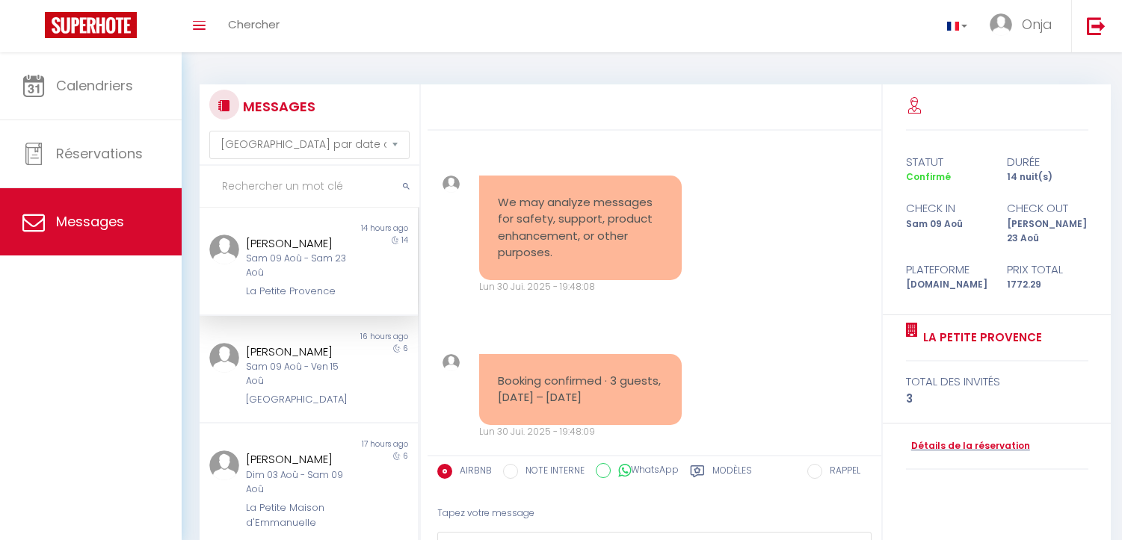
select select "message"
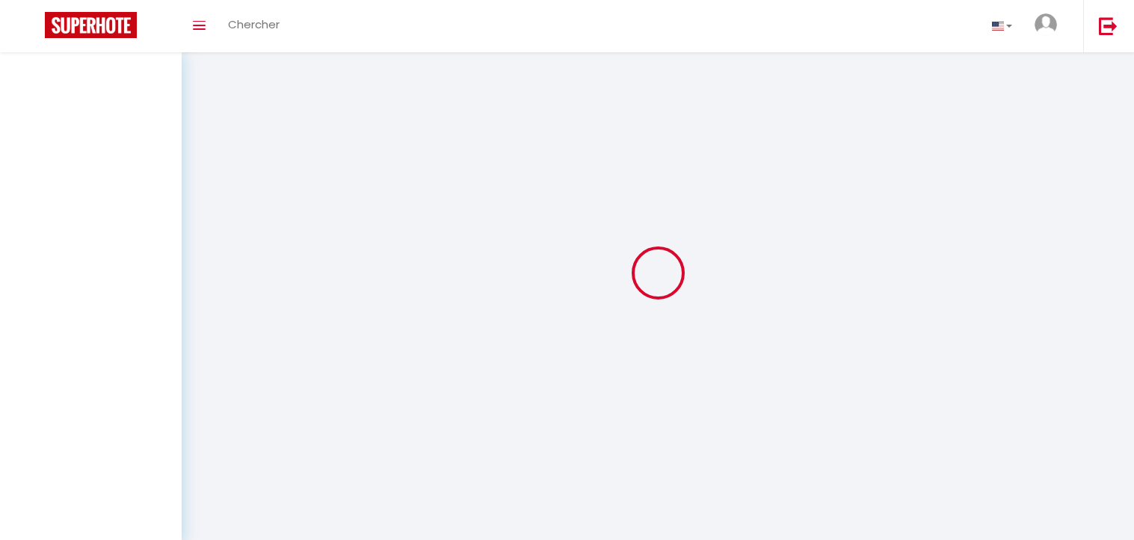
select select "message"
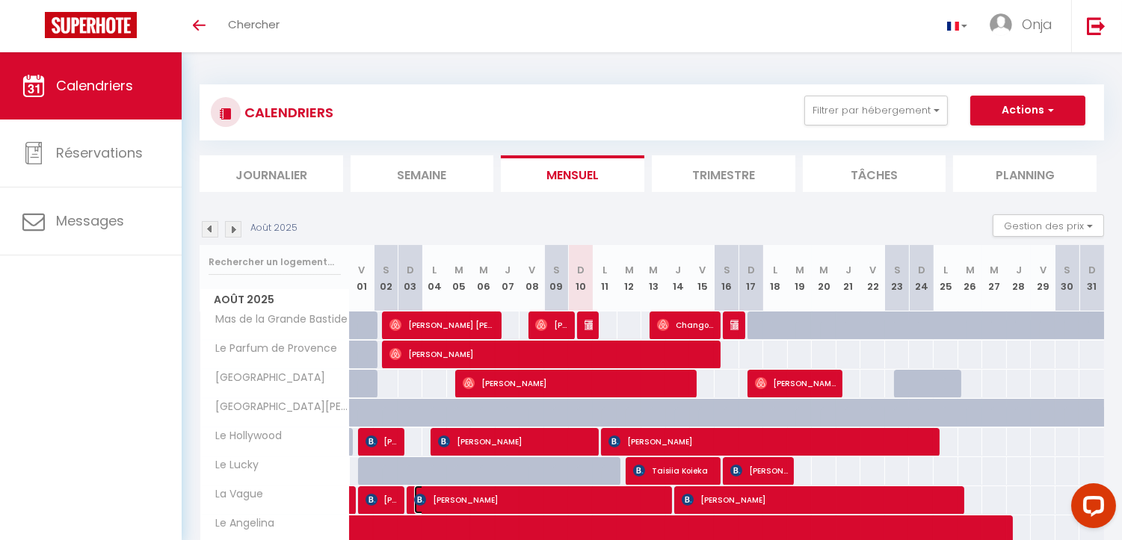
click at [584, 486] on span "[PERSON_NAME]" at bounding box center [541, 500] width 255 height 28
select select "OK"
select select "KO"
select select "0"
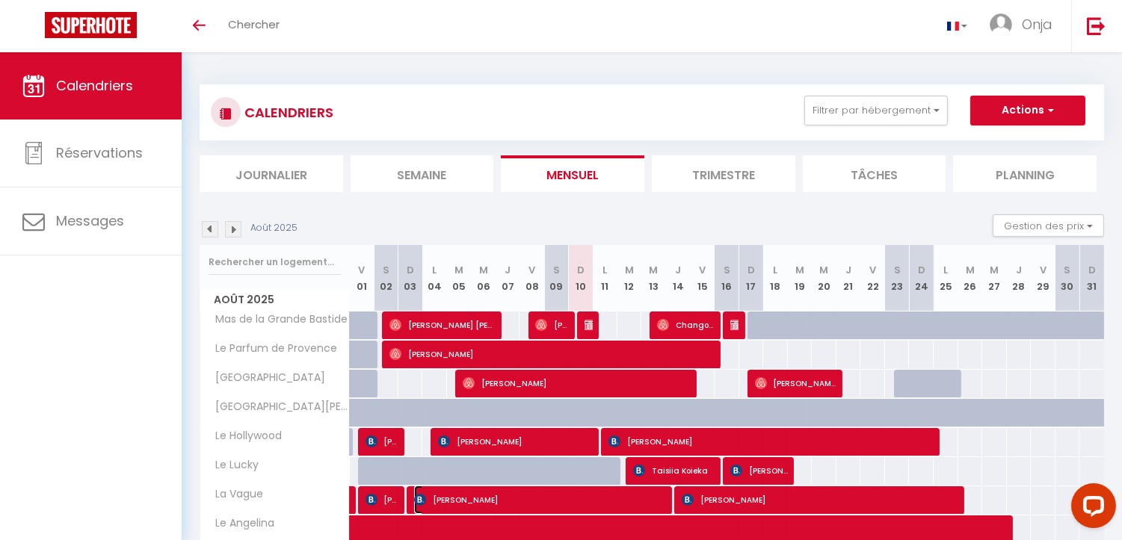
select select "1"
select select
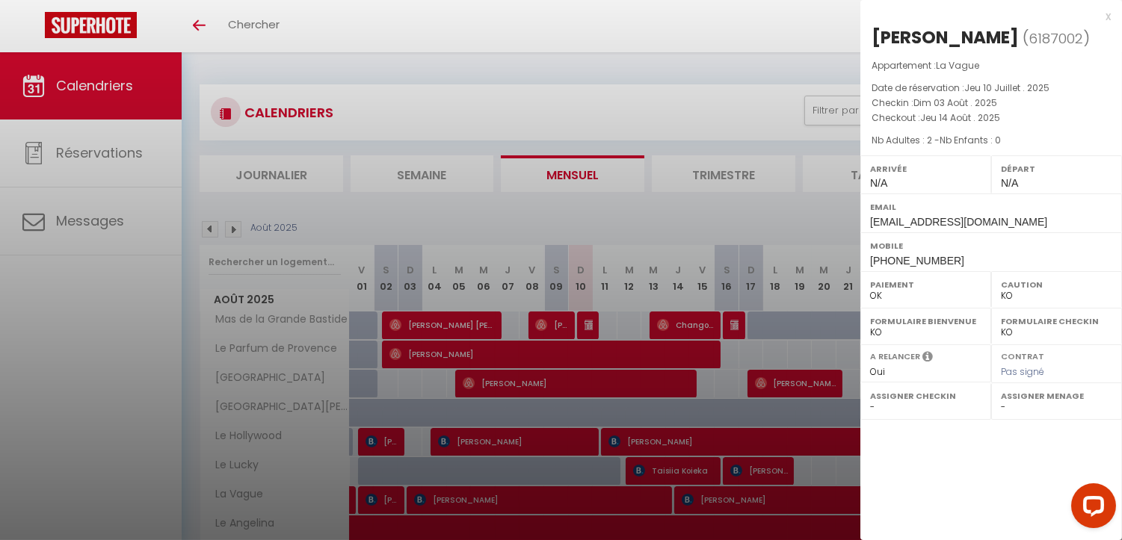
click at [750, 226] on div at bounding box center [561, 270] width 1122 height 540
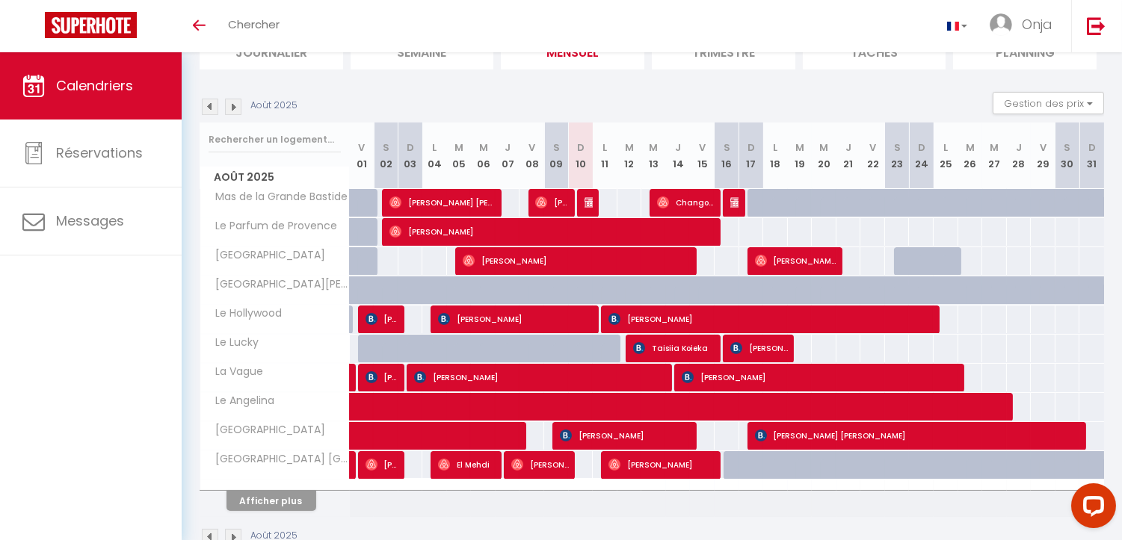
scroll to position [161, 0]
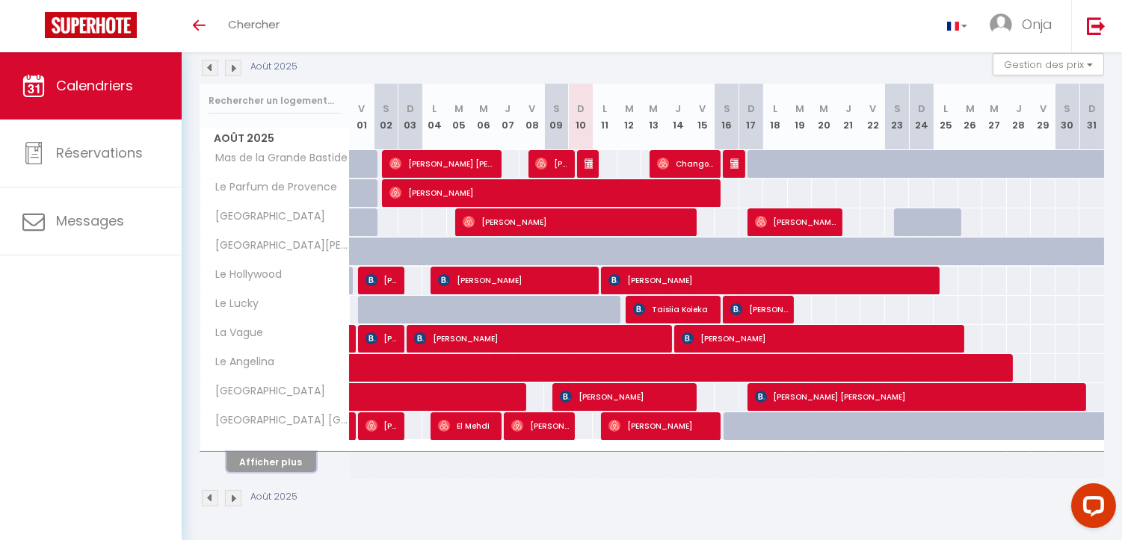
drag, startPoint x: 252, startPoint y: 457, endPoint x: 266, endPoint y: 380, distance: 78.3
click at [254, 457] on button "Afficher plus" at bounding box center [271, 462] width 90 height 20
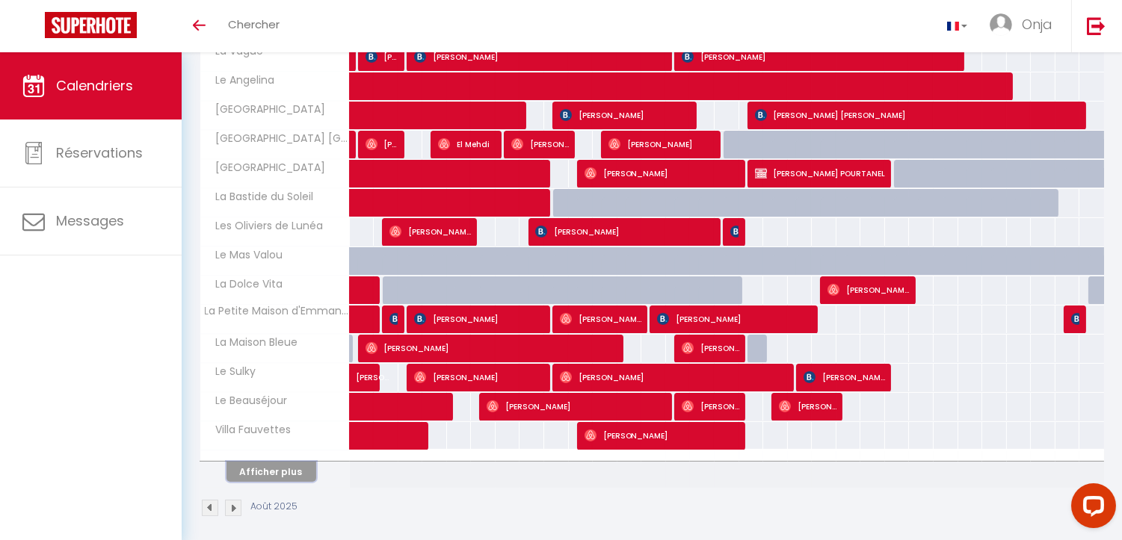
scroll to position [454, 0]
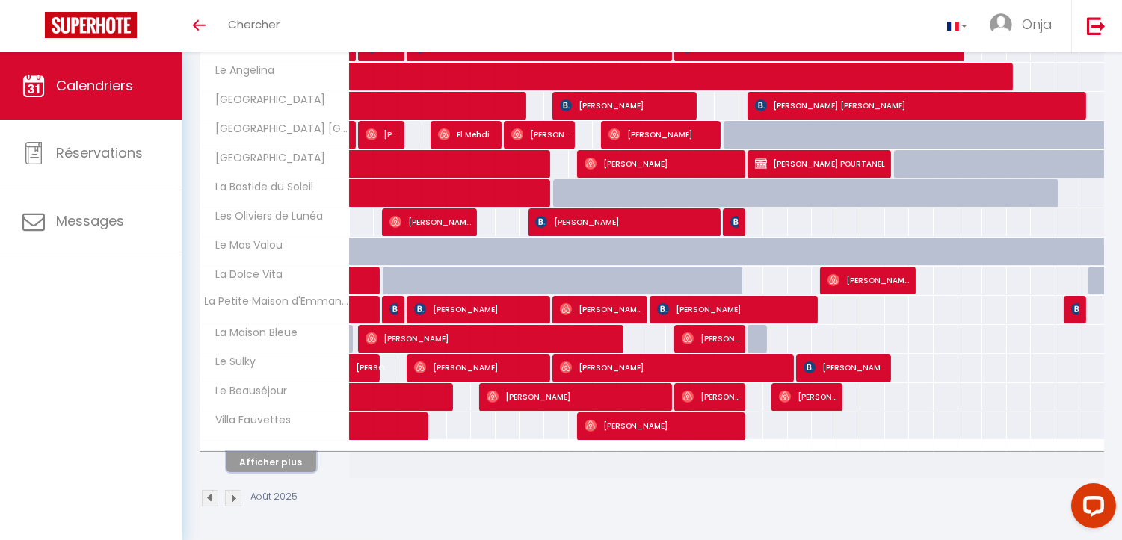
click at [256, 457] on button "Afficher plus" at bounding box center [271, 462] width 90 height 20
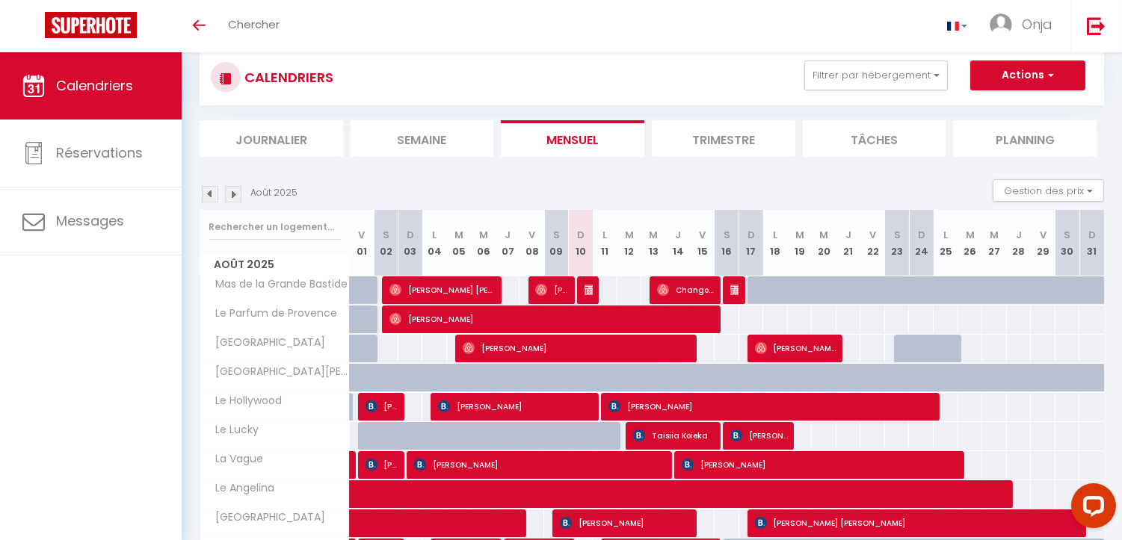
scroll to position [0, 0]
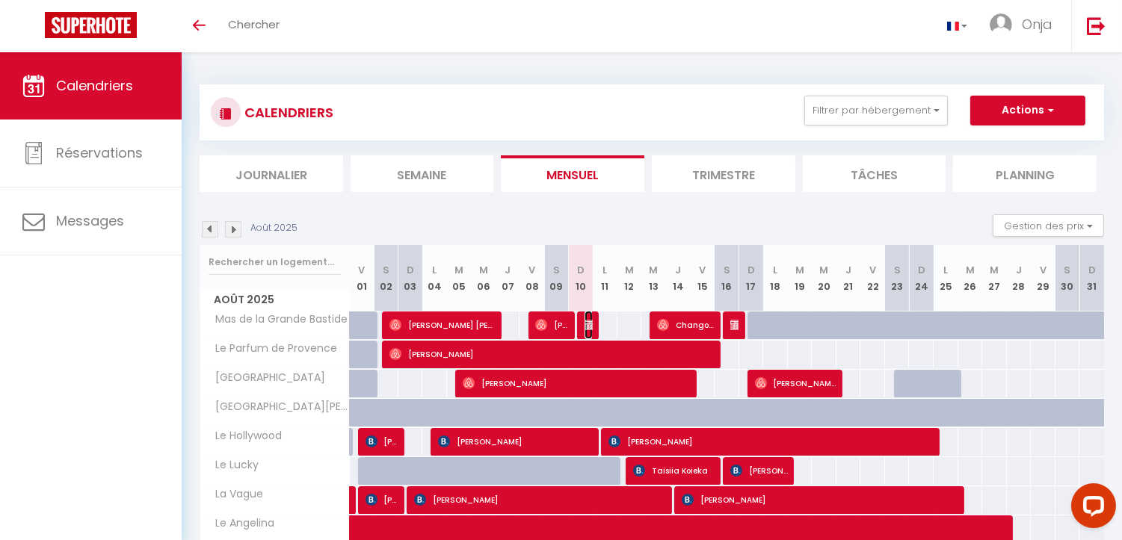
click at [588, 324] on img at bounding box center [590, 325] width 12 height 12
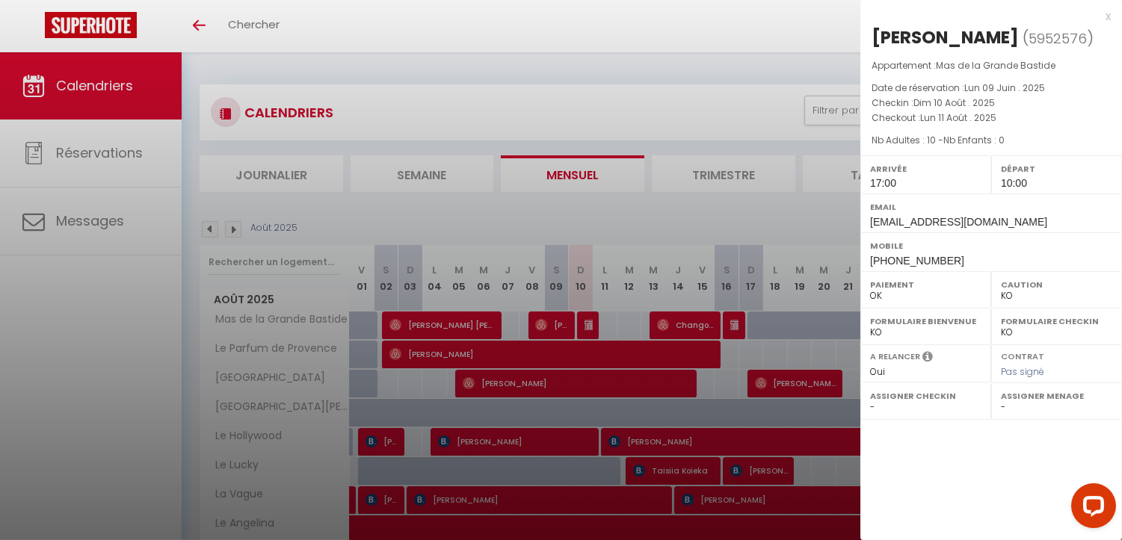
click at [942, 257] on span "+447772910604" at bounding box center [917, 261] width 94 height 12
click at [939, 257] on span "+447772910604" at bounding box center [917, 261] width 94 height 12
copy div "+447772910604"
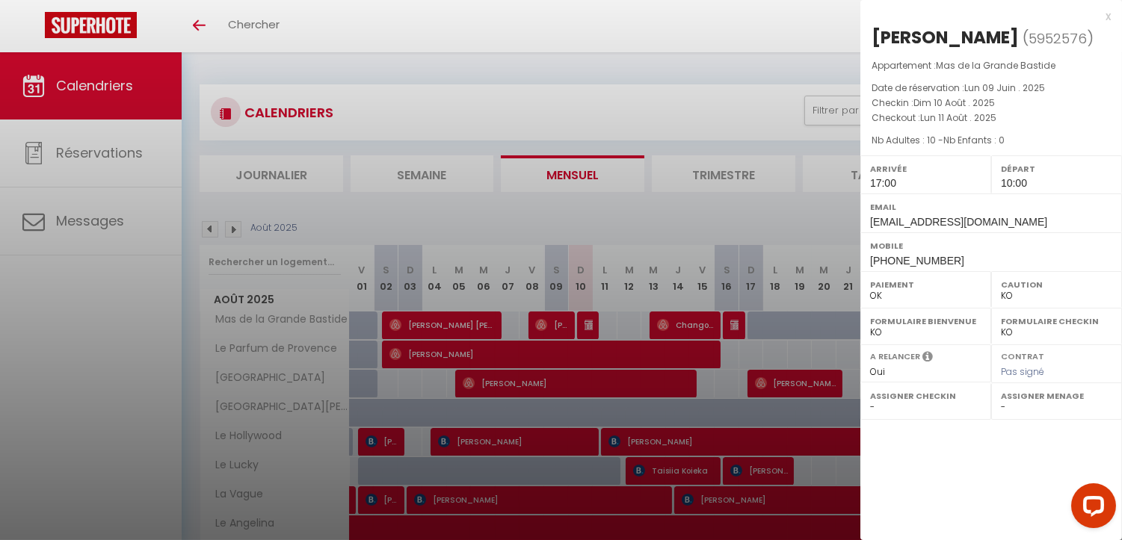
click at [587, 324] on div at bounding box center [561, 270] width 1122 height 540
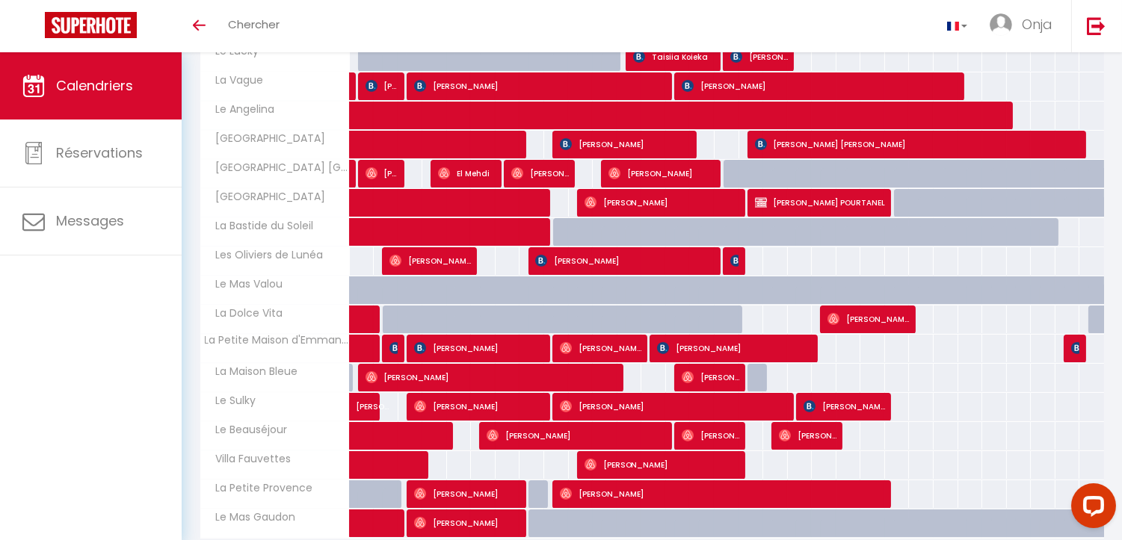
scroll to position [415, 0]
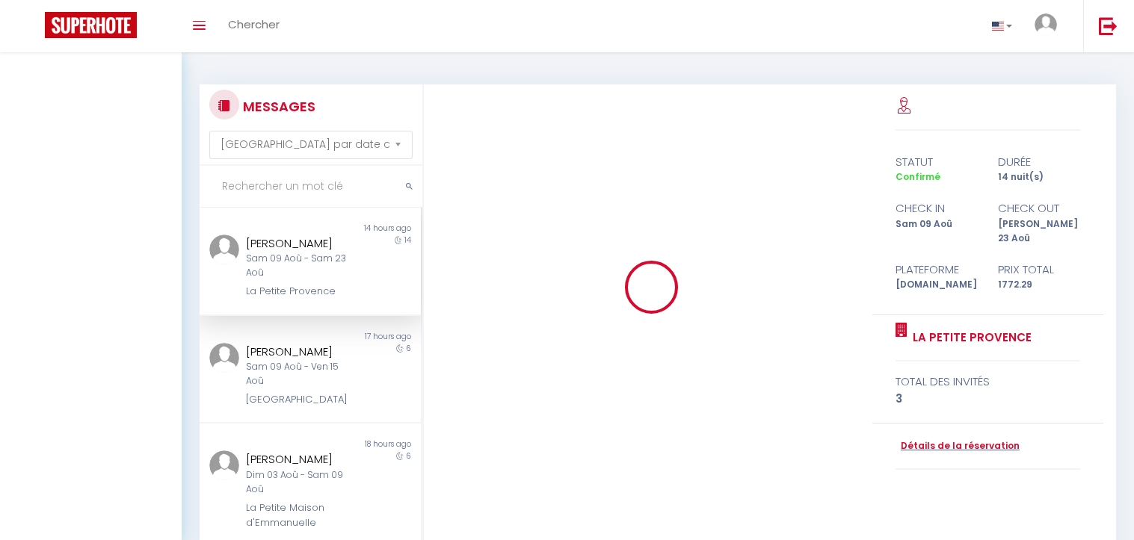
select select "message"
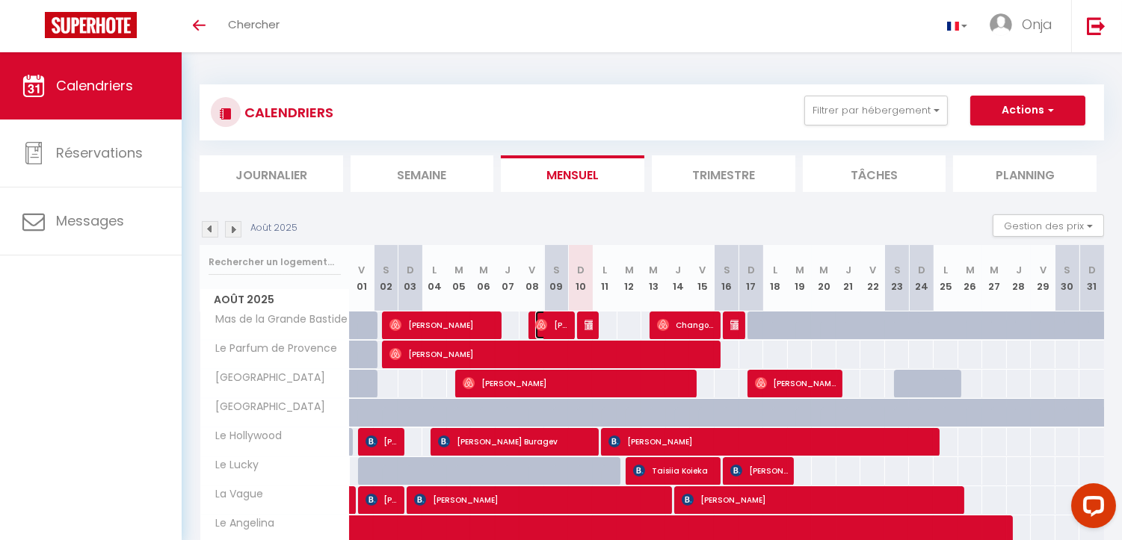
click at [566, 333] on span "[PERSON_NAME]" at bounding box center [551, 325] width 33 height 28
select select "OK"
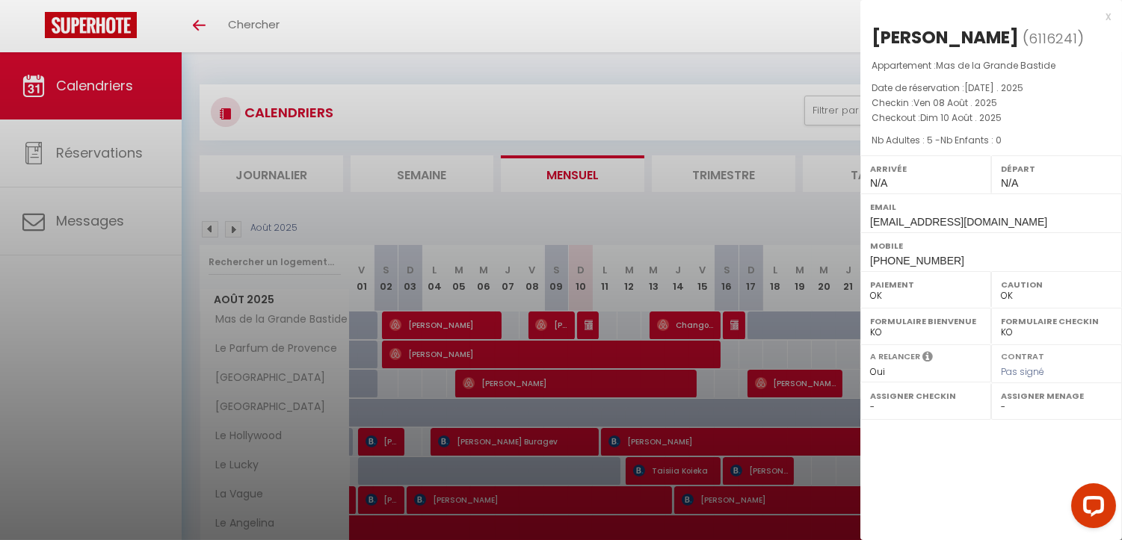
click at [922, 254] on div "Mobile +33686307848" at bounding box center [991, 251] width 262 height 39
click at [921, 254] on div "Mobile +33686307848" at bounding box center [991, 251] width 262 height 39
drag, startPoint x: 921, startPoint y: 253, endPoint x: 981, endPoint y: 264, distance: 60.8
click at [981, 264] on div "Mobile +33686307848" at bounding box center [991, 251] width 262 height 39
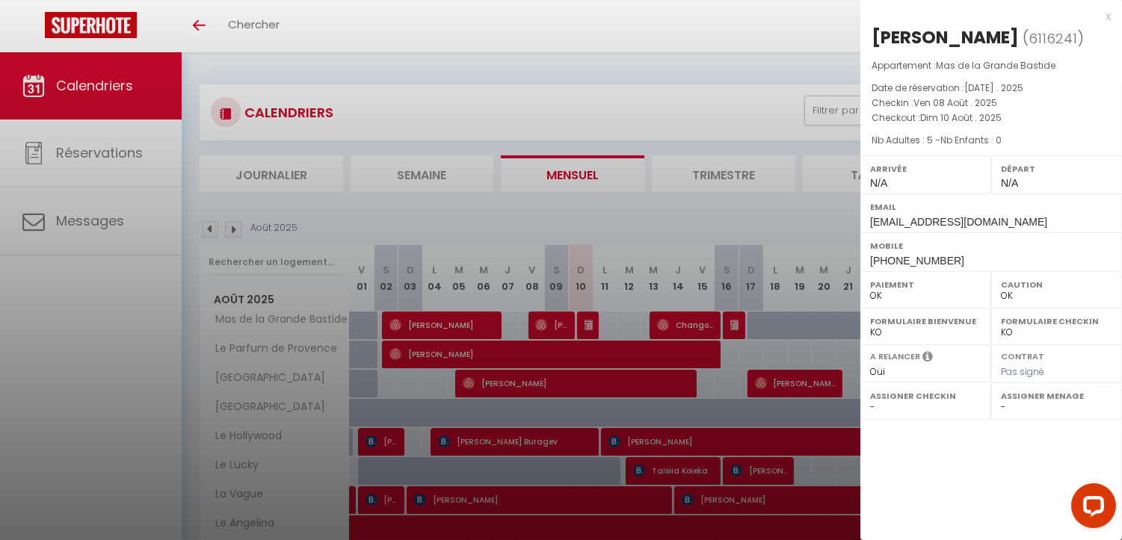
click at [889, 264] on span "+33686307848" at bounding box center [917, 261] width 94 height 12
copy div "+33686307848"
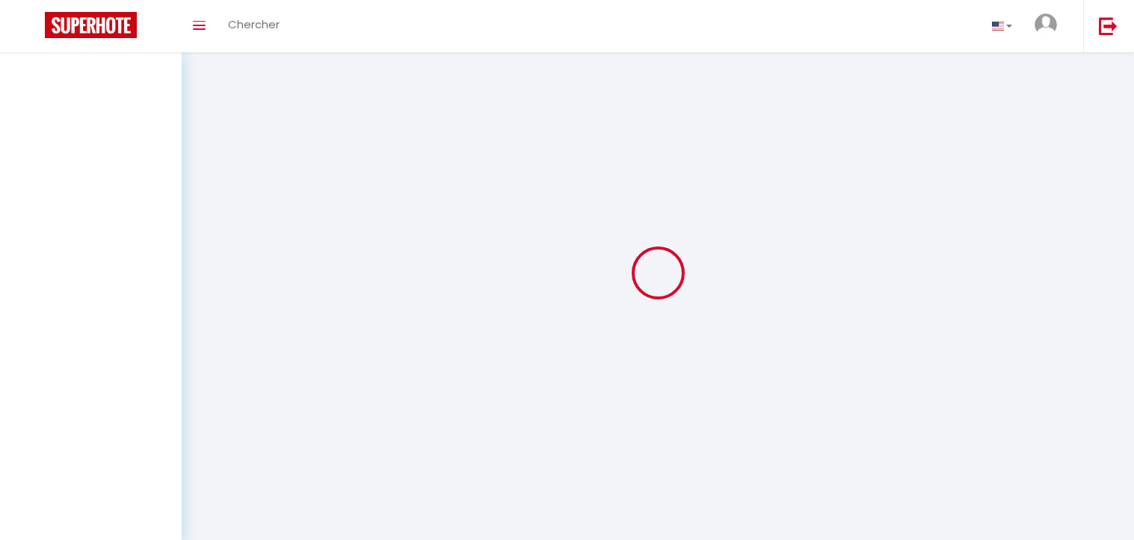
select select "message"
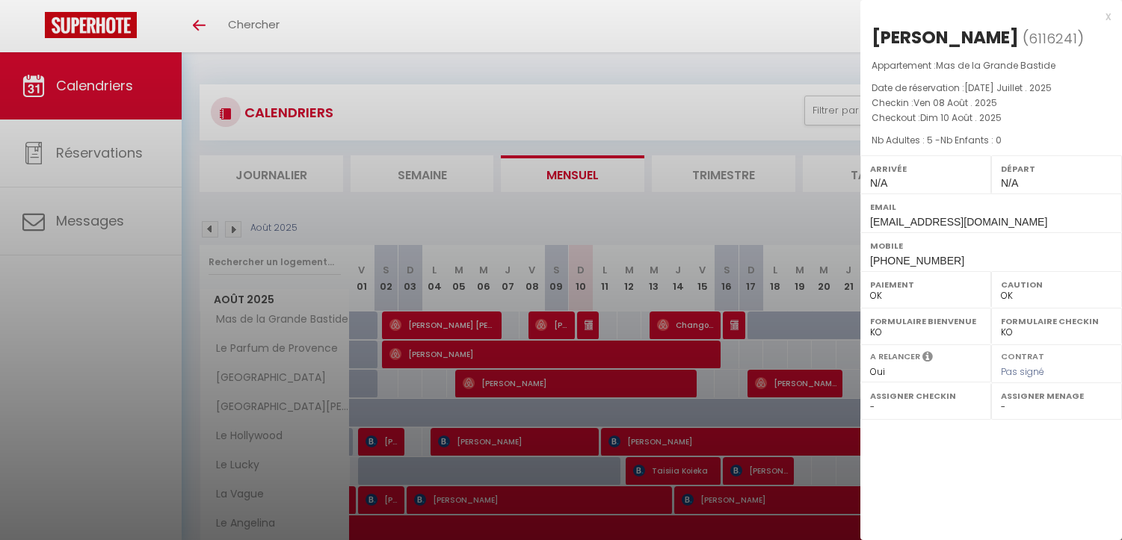
select select "0"
click at [575, 342] on div at bounding box center [561, 270] width 1122 height 540
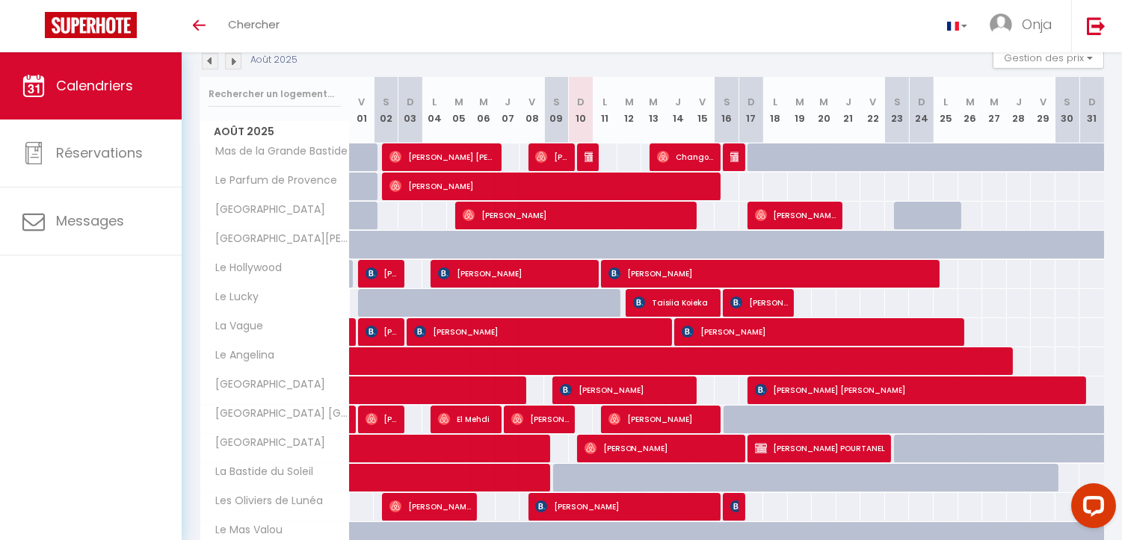
scroll to position [249, 0]
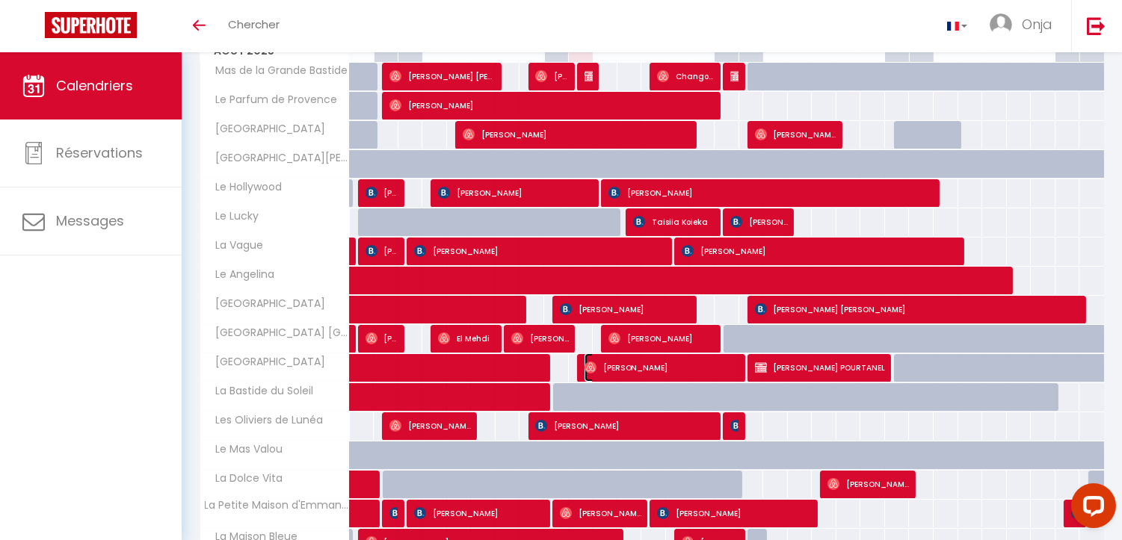
click at [586, 368] on img at bounding box center [590, 368] width 12 height 12
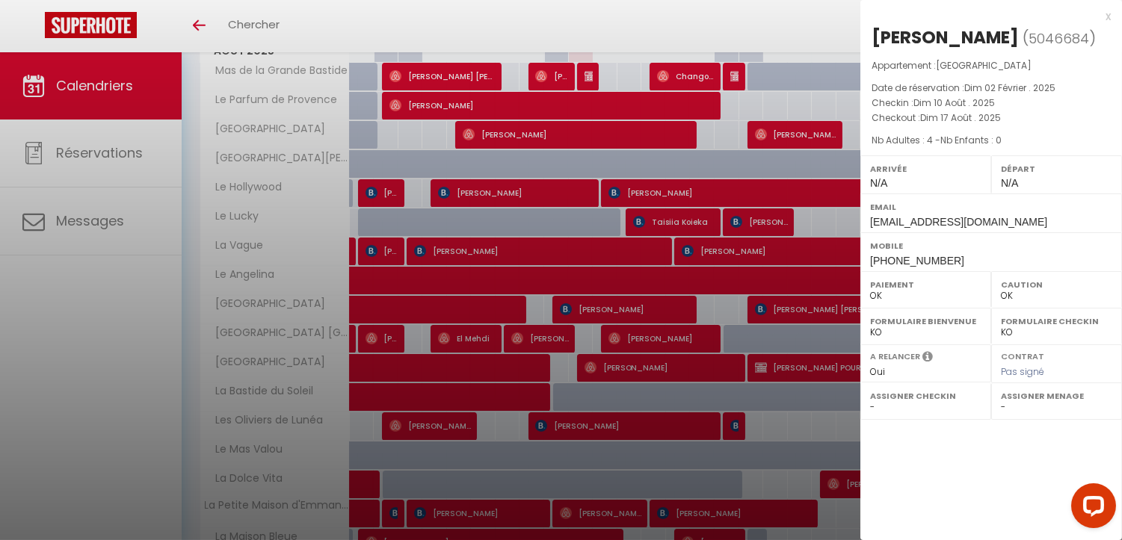
click at [901, 259] on span "+4524489763" at bounding box center [917, 261] width 94 height 12
copy div "+4524489763"
click at [586, 368] on div at bounding box center [561, 270] width 1122 height 540
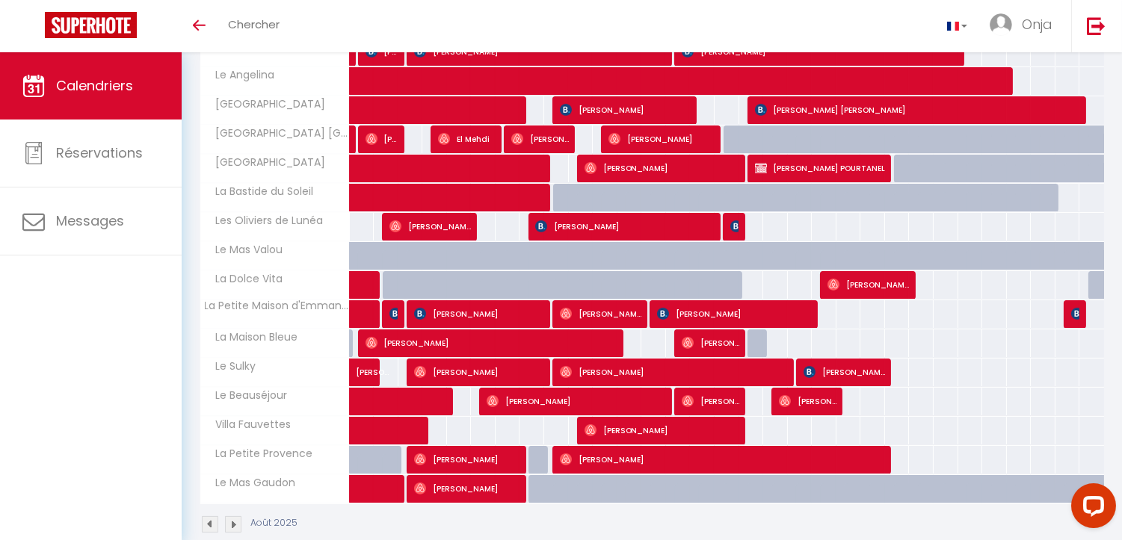
scroll to position [475, 0]
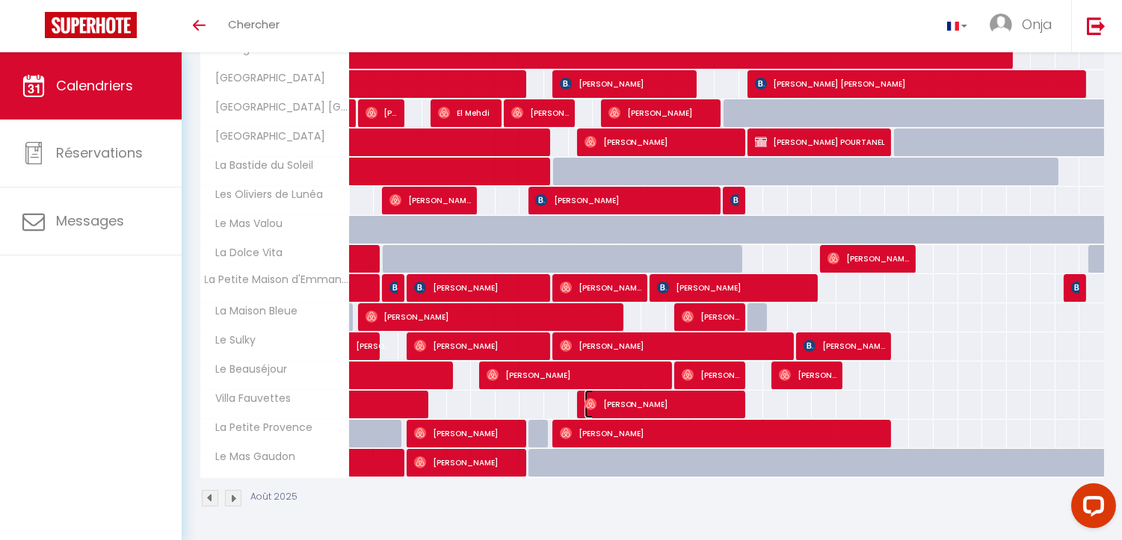
click at [589, 398] on img at bounding box center [590, 404] width 12 height 12
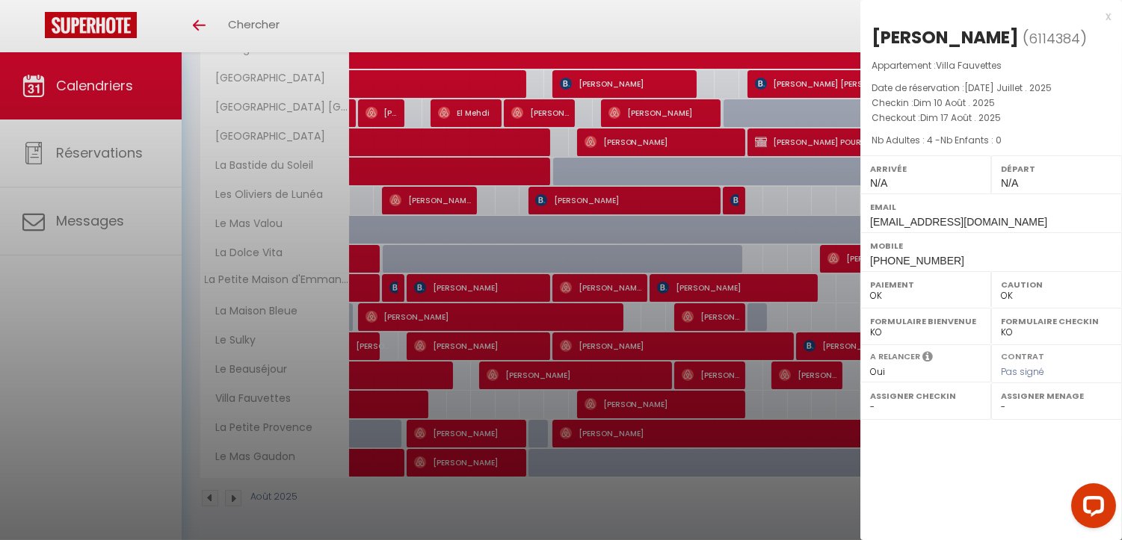
click at [912, 265] on span "+33624023047" at bounding box center [917, 261] width 94 height 12
click at [909, 265] on span "[PHONE_NUMBER]" at bounding box center [917, 261] width 94 height 12
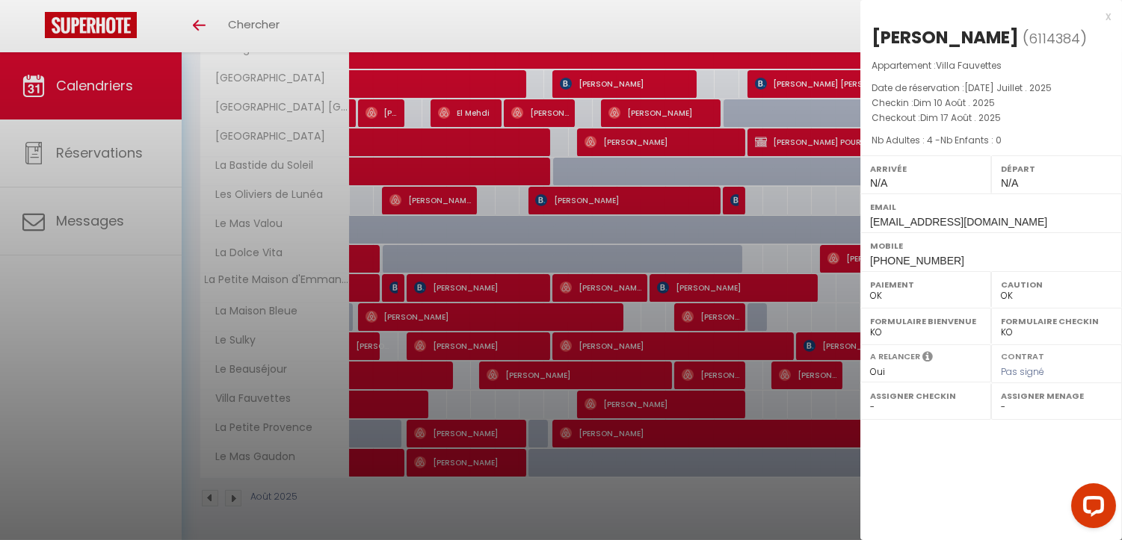
click at [909, 265] on span "[PHONE_NUMBER]" at bounding box center [917, 261] width 94 height 12
copy div "[PHONE_NUMBER]"
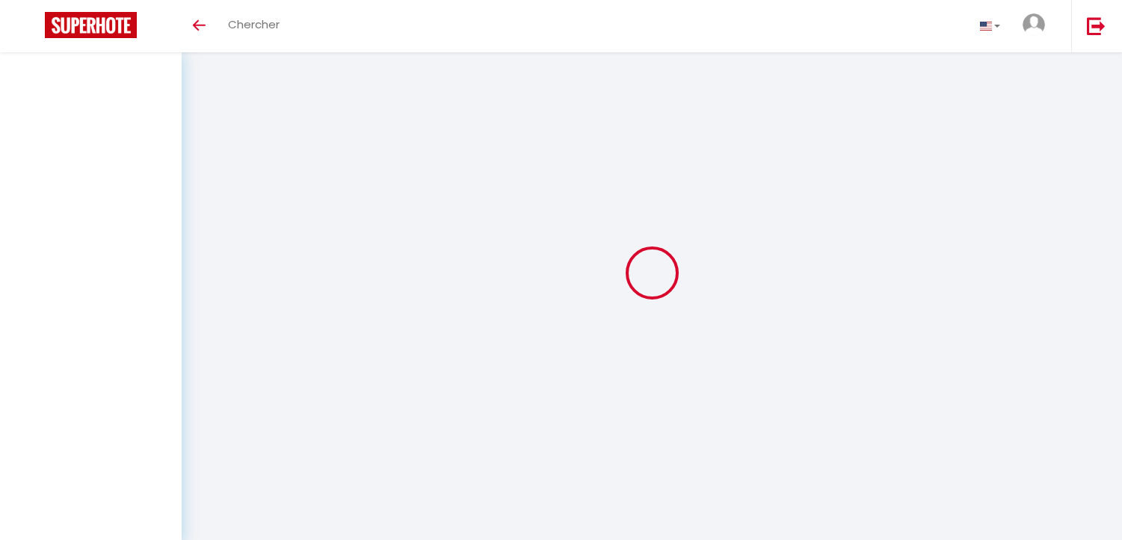
select select "message"
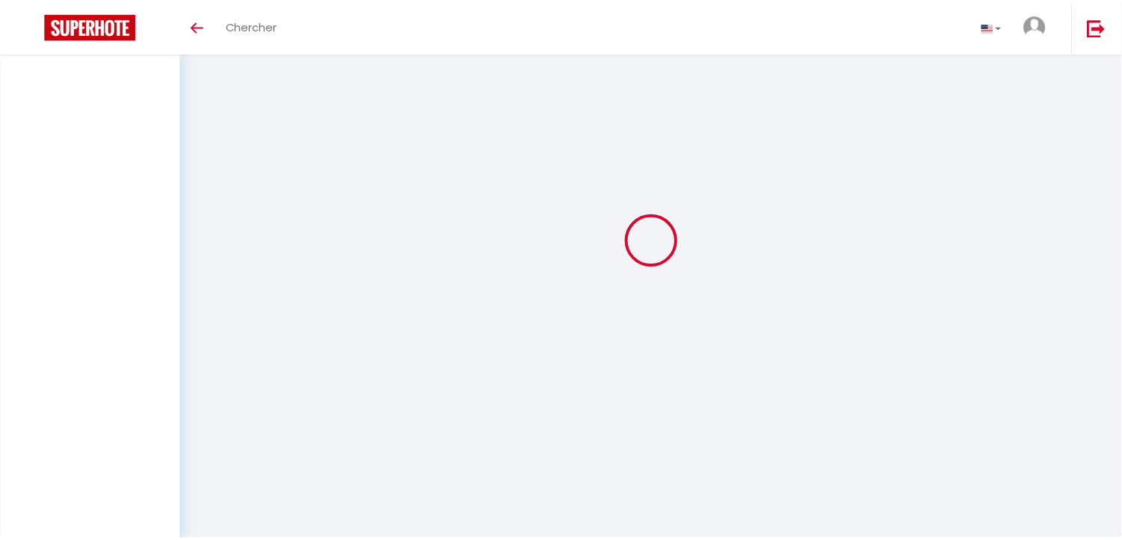
scroll to position [33, 0]
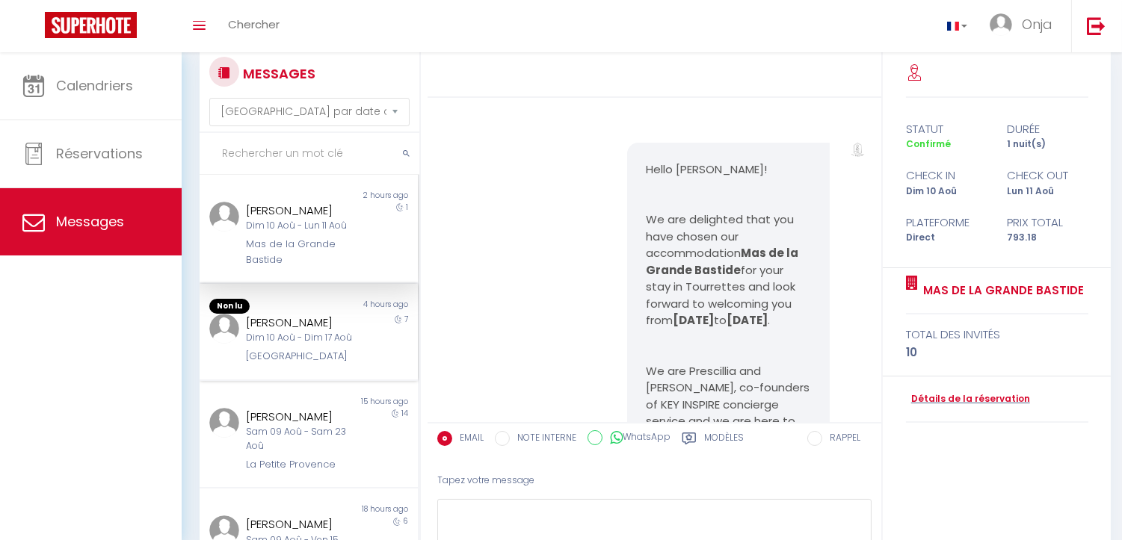
scroll to position [5144, 0]
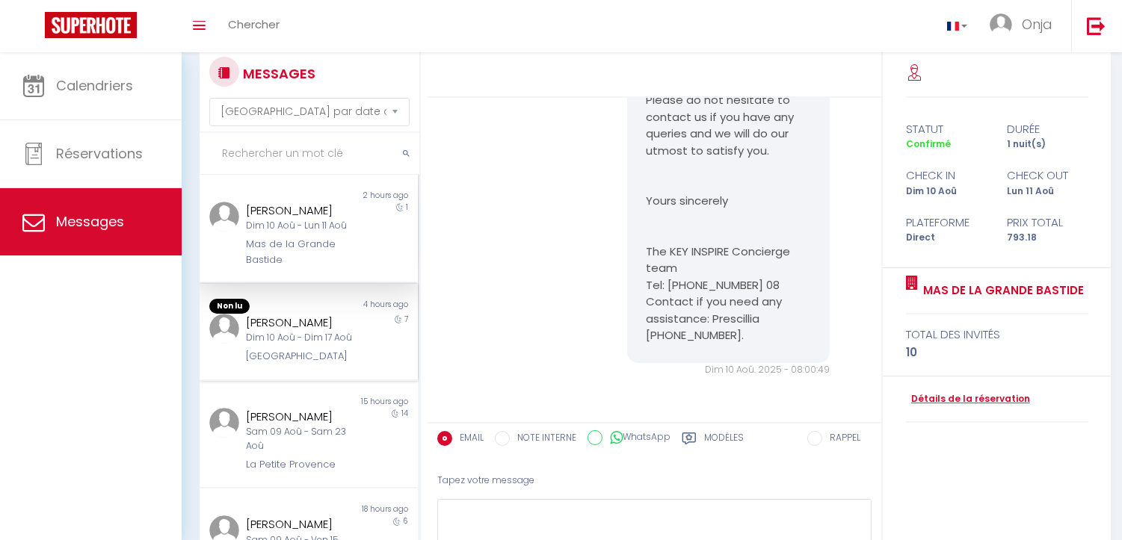
click at [306, 333] on div "Dim 10 Aoû - Dim 17 Aoû" at bounding box center [300, 338] width 108 height 14
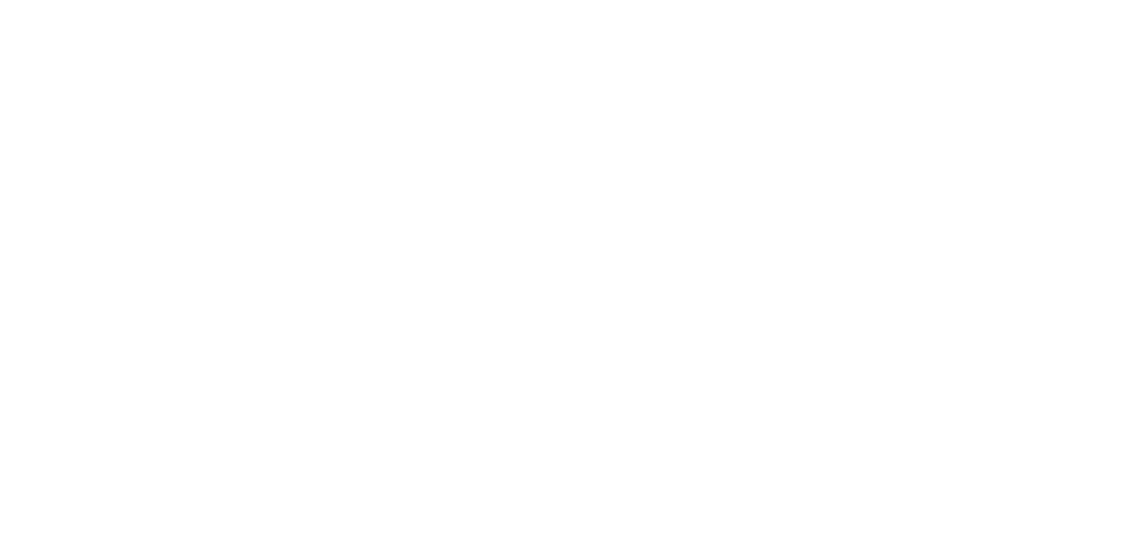
select select "message"
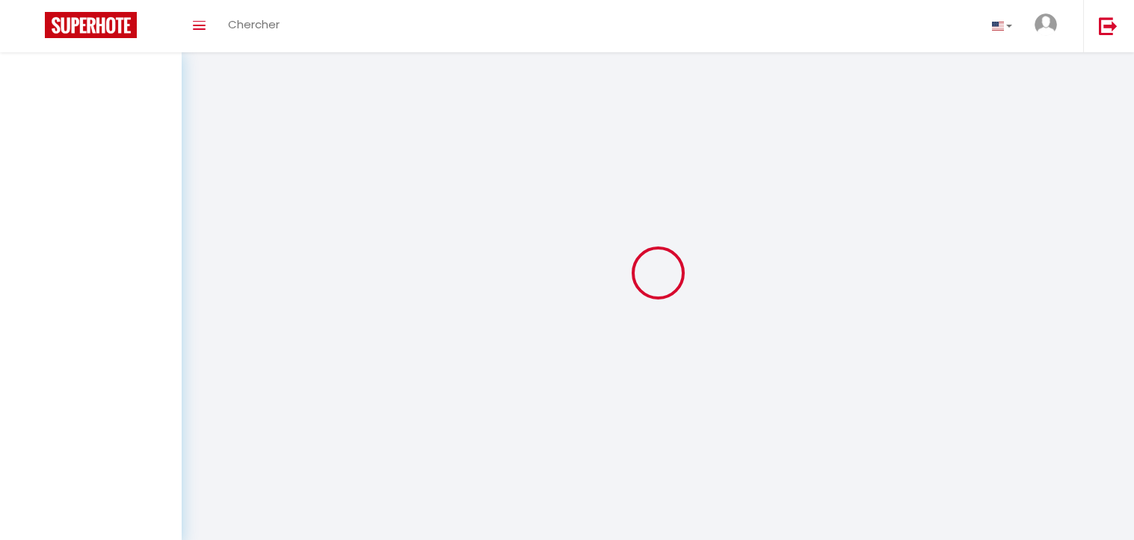
select select "message"
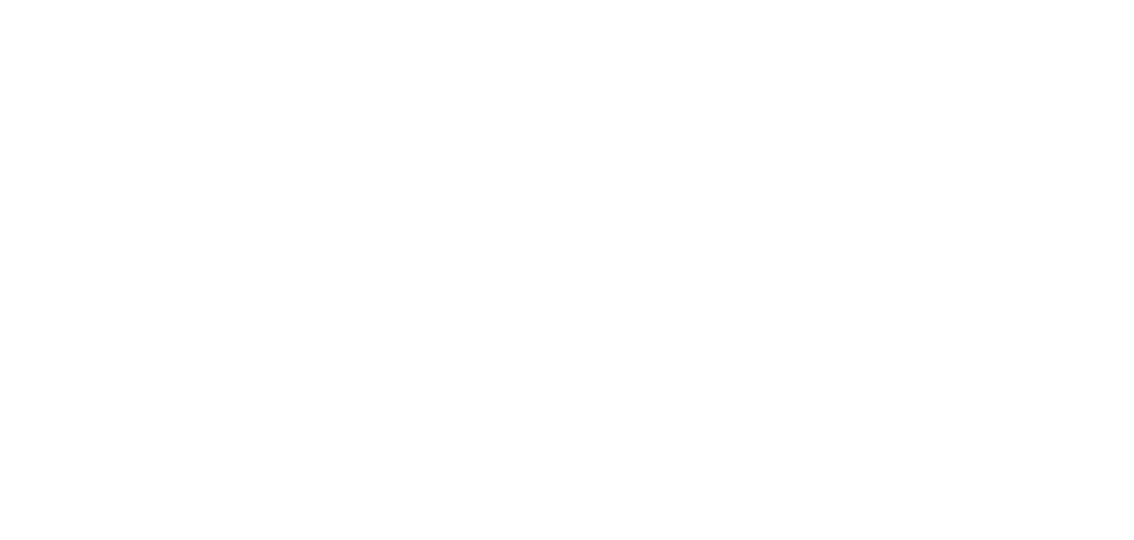
select select "message"
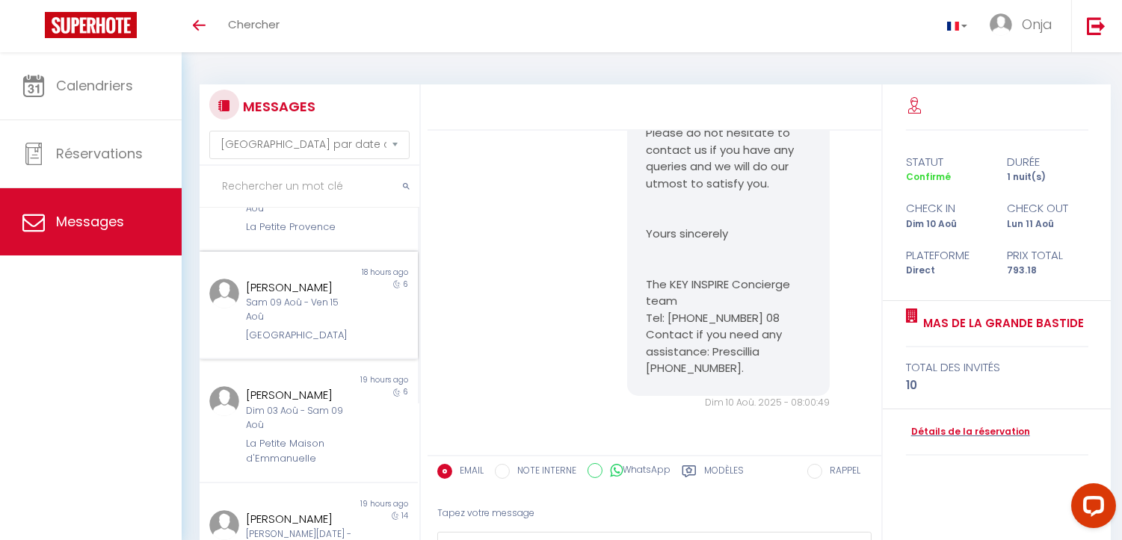
scroll to position [61, 0]
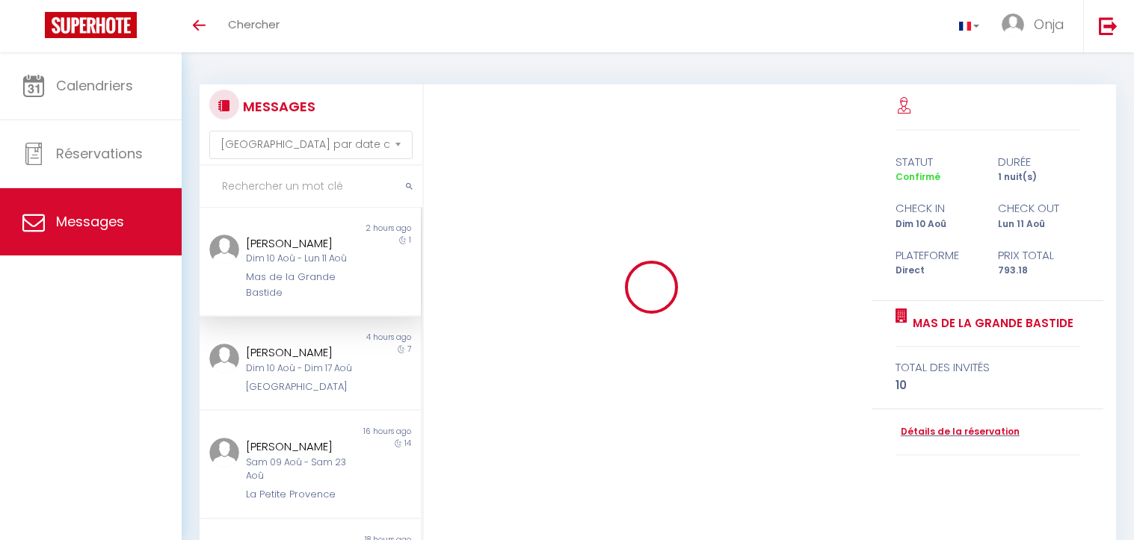
select select "message"
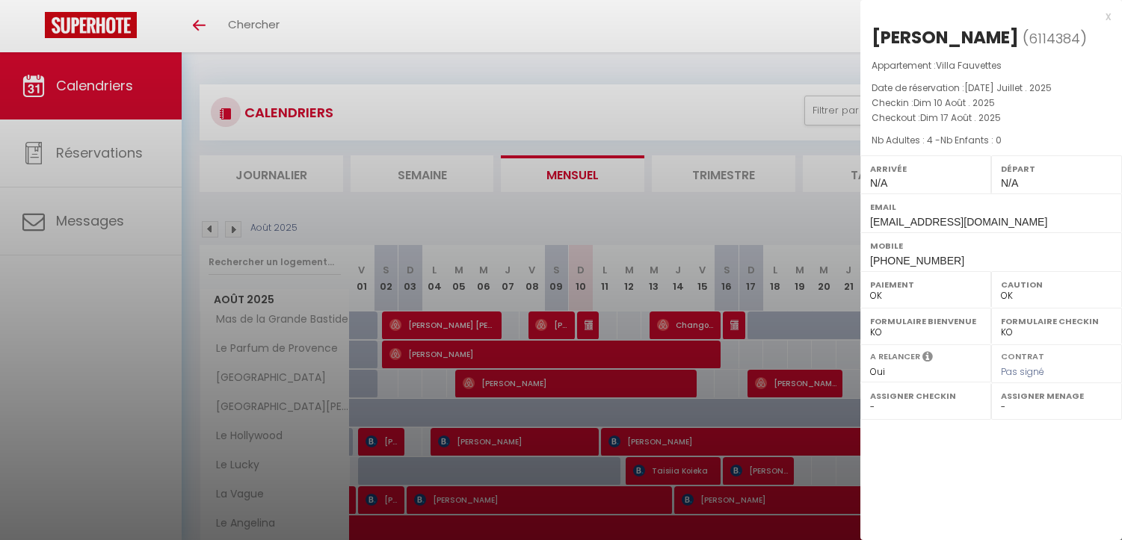
select select "0"
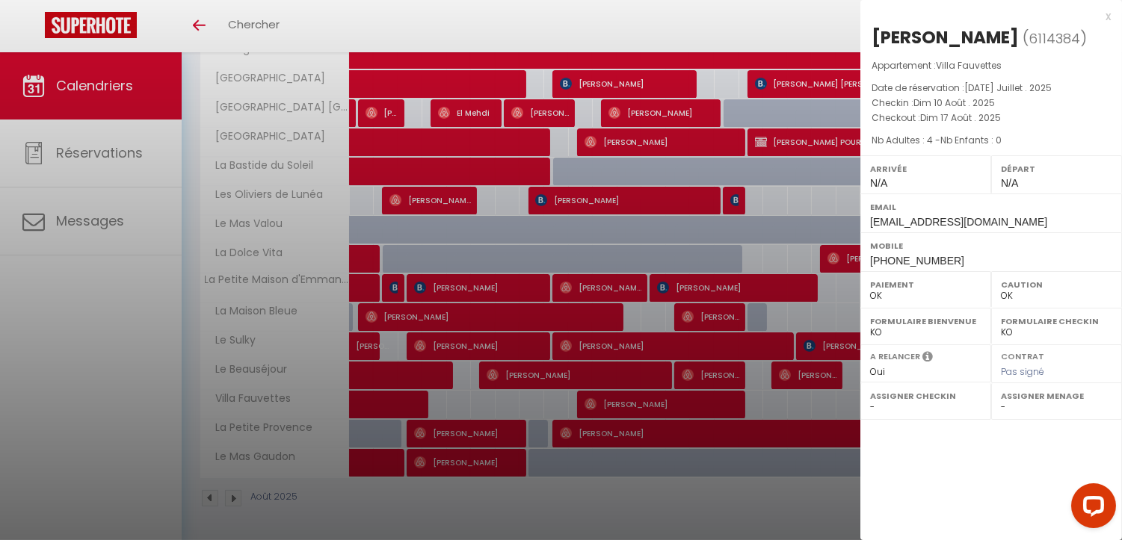
click at [599, 404] on div at bounding box center [561, 270] width 1122 height 540
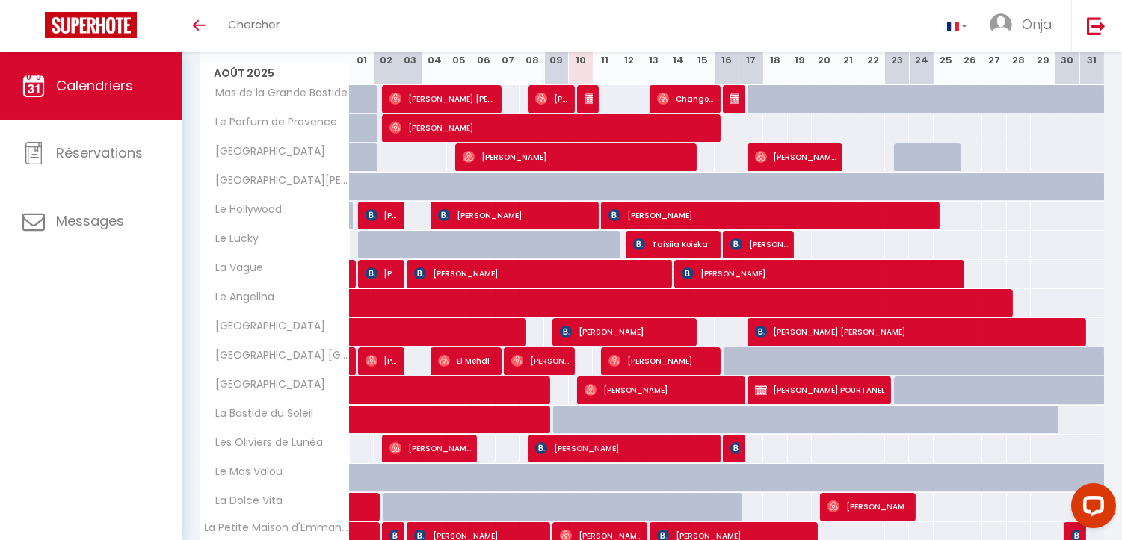
scroll to position [143, 0]
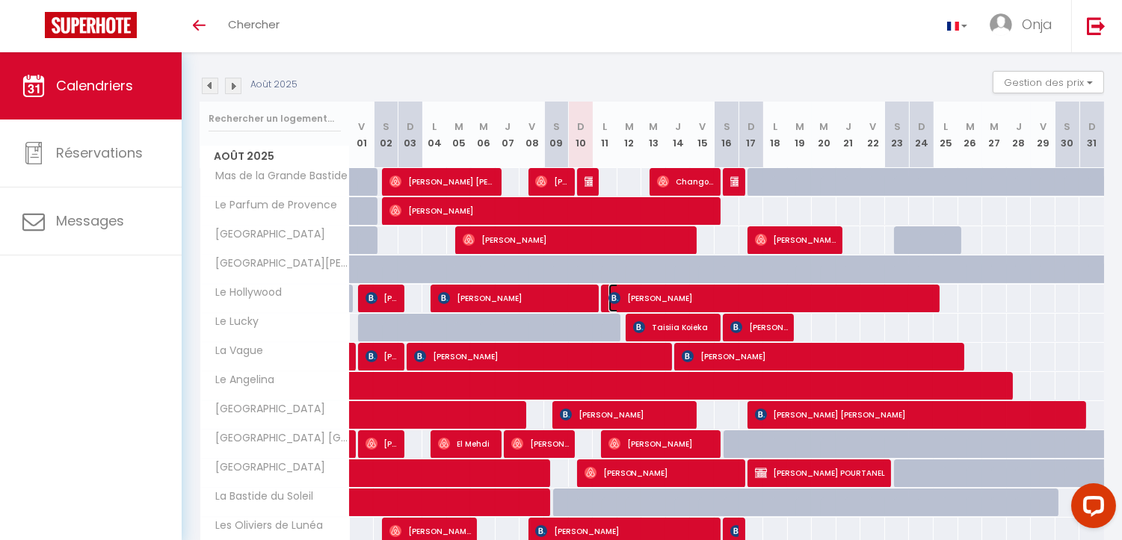
click at [615, 301] on img at bounding box center [614, 298] width 12 height 12
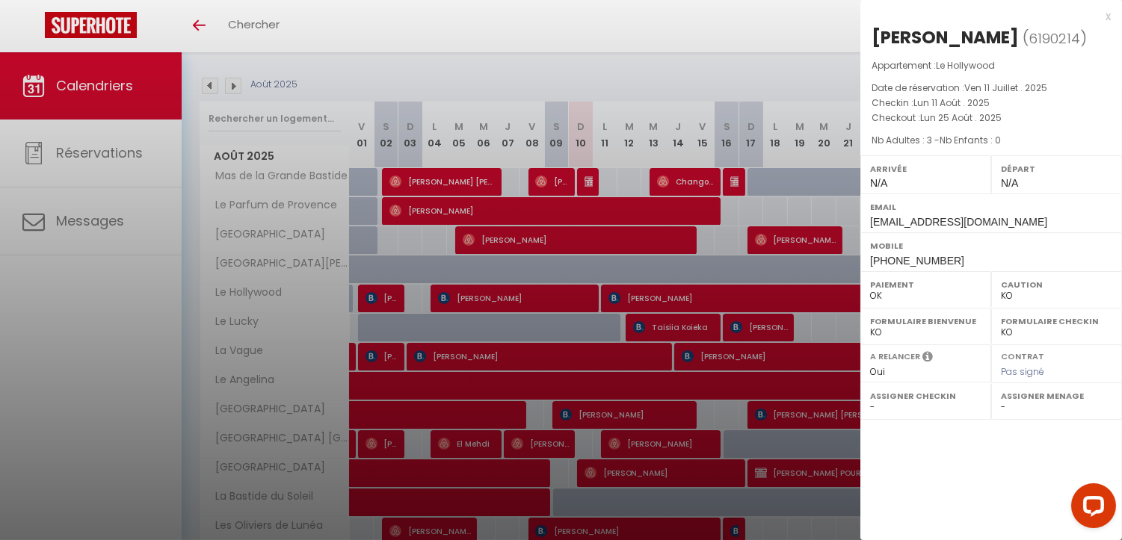
click at [887, 259] on span "+393465835003" at bounding box center [917, 261] width 94 height 12
copy div "+393465835003"
click at [611, 294] on div at bounding box center [561, 270] width 1122 height 540
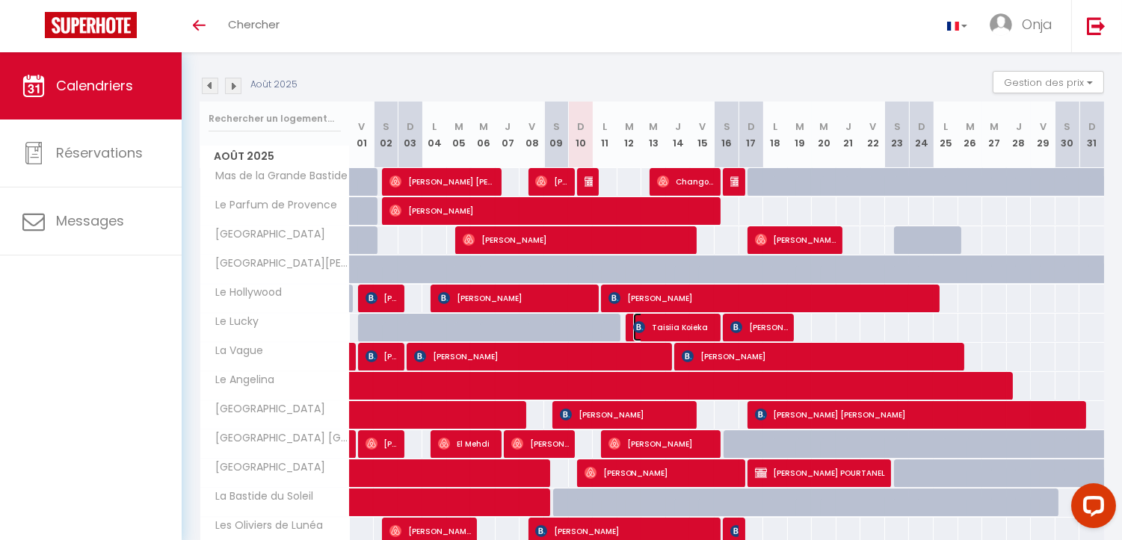
click at [637, 324] on img at bounding box center [639, 327] width 12 height 12
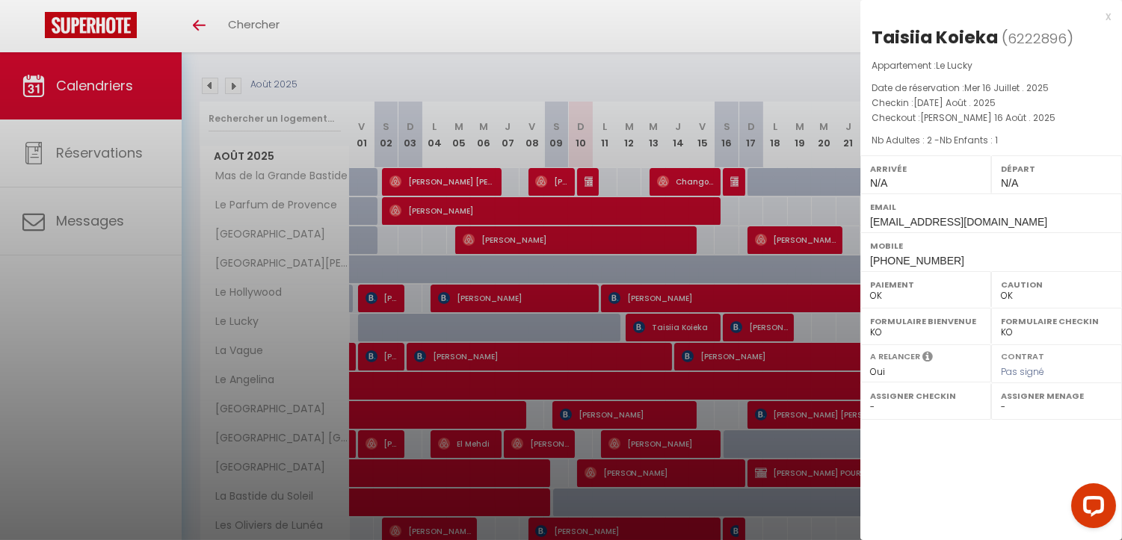
click at [906, 258] on span "+48721671142" at bounding box center [917, 261] width 94 height 12
copy div "+48721671142"
click at [631, 326] on div at bounding box center [561, 270] width 1122 height 540
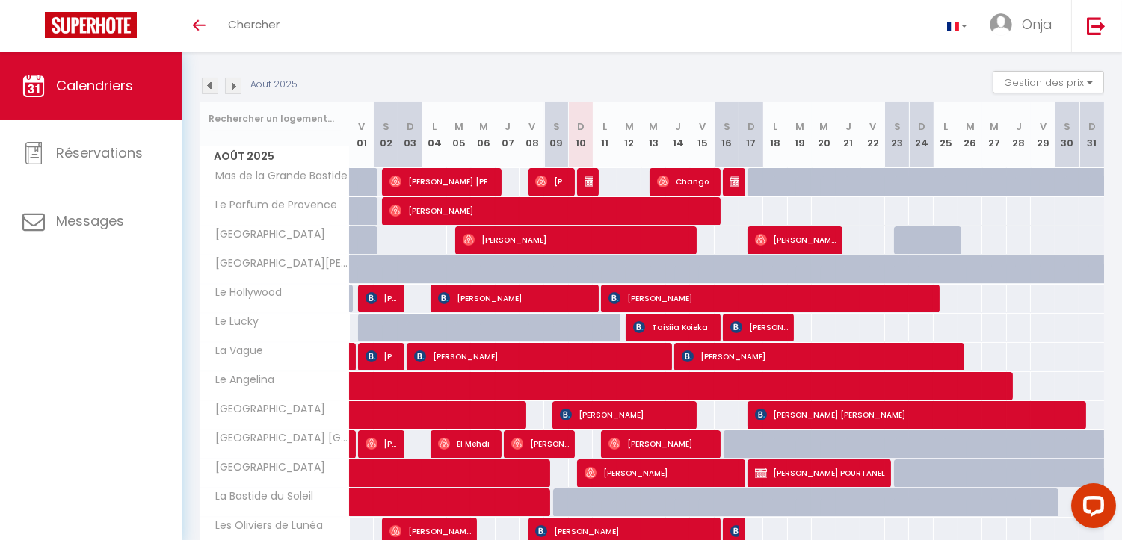
scroll to position [226, 0]
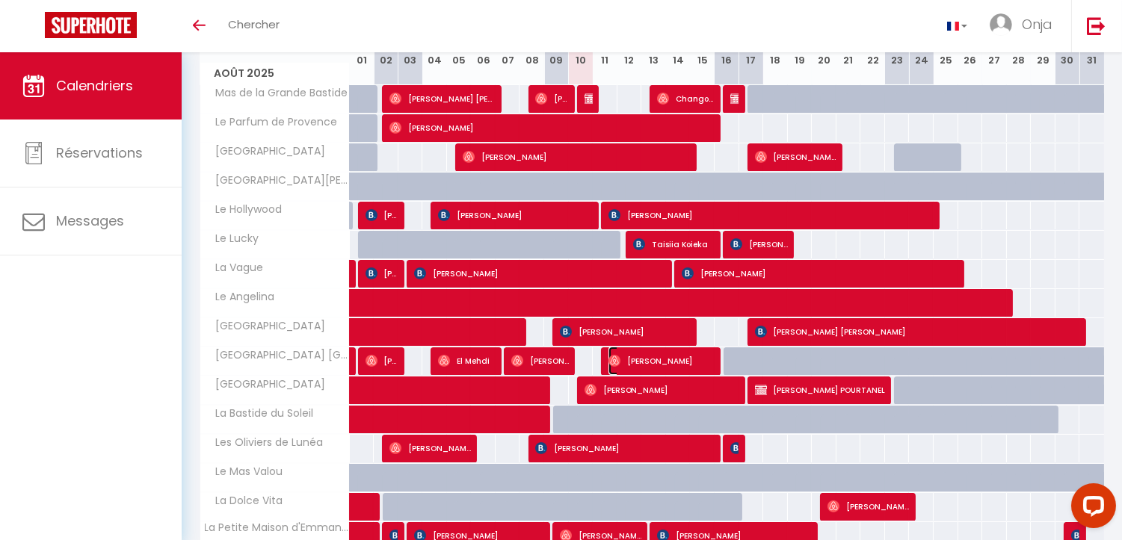
click at [616, 353] on span "Cinzia Panzeri" at bounding box center [661, 361] width 107 height 28
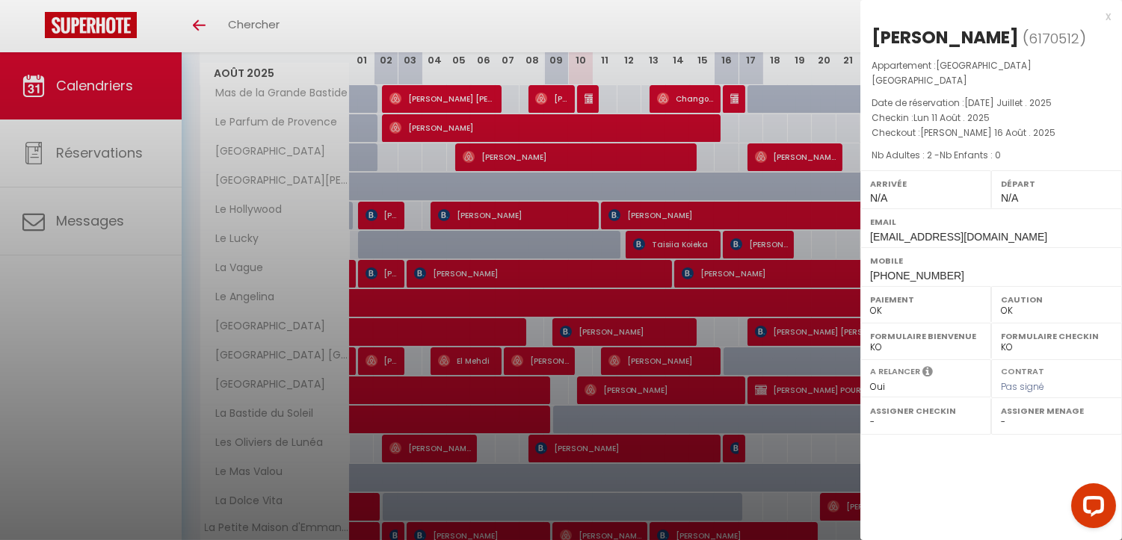
click at [882, 254] on div "Mobile +393470184590" at bounding box center [991, 266] width 262 height 39
copy div "+393470184590"
click at [607, 206] on div at bounding box center [561, 270] width 1122 height 540
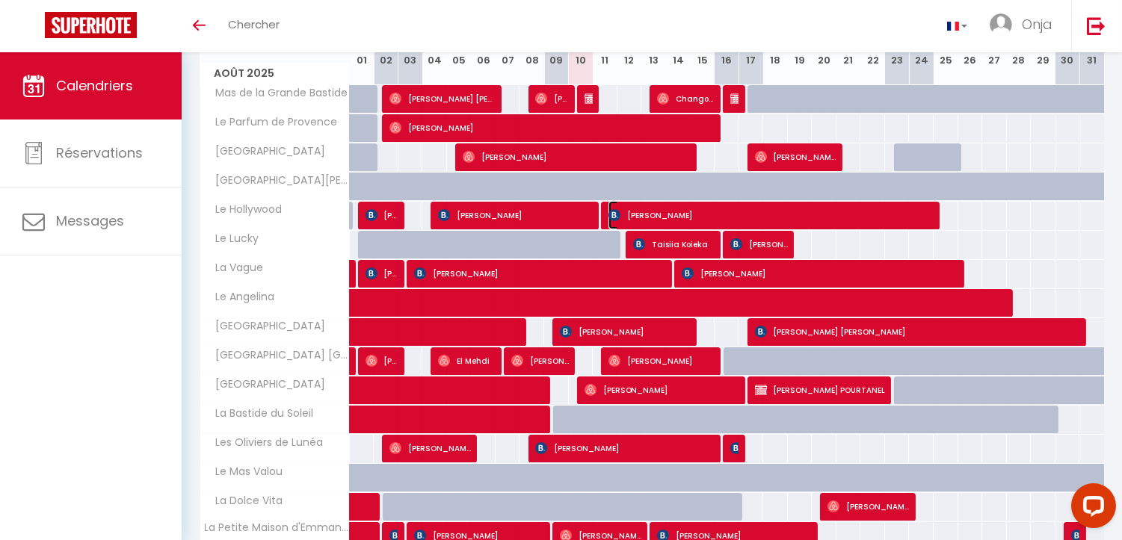
click at [611, 212] on img at bounding box center [614, 215] width 12 height 12
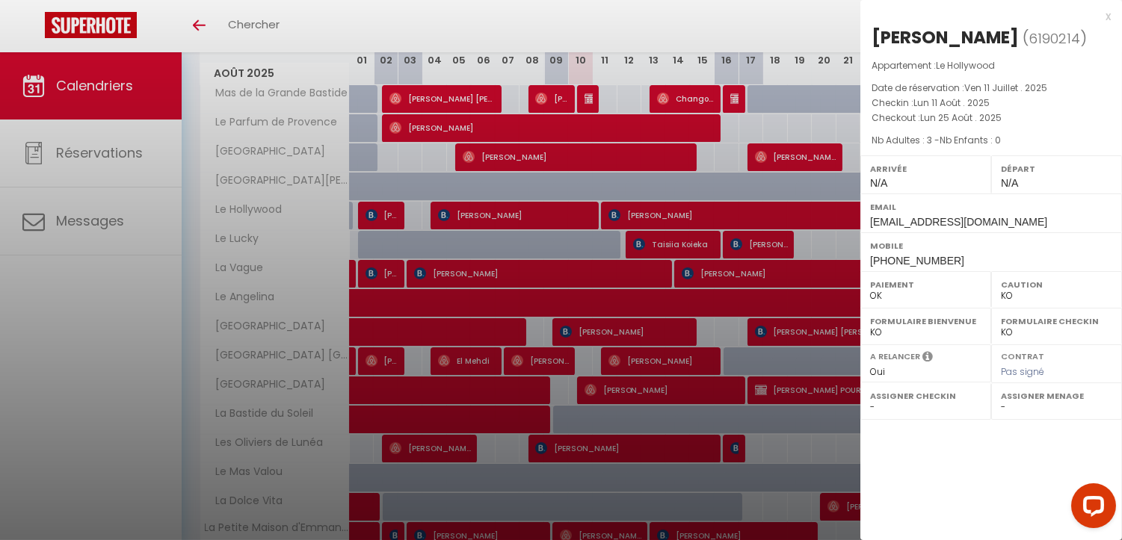
click at [915, 256] on span "+393465835003" at bounding box center [917, 261] width 94 height 12
copy div "+393465835003"
drag, startPoint x: 939, startPoint y: 63, endPoint x: 998, endPoint y: 60, distance: 58.4
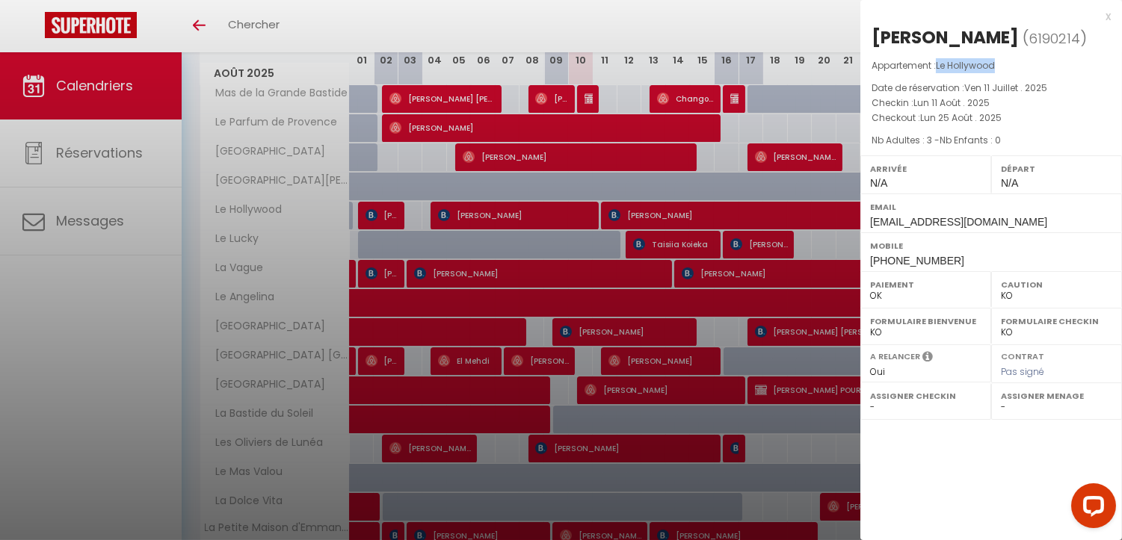
click at [998, 60] on p "Appartement : Le Hollywood" at bounding box center [990, 65] width 239 height 15
copy span "Le Hollywood"
click at [900, 259] on span "+393465835003" at bounding box center [917, 261] width 94 height 12
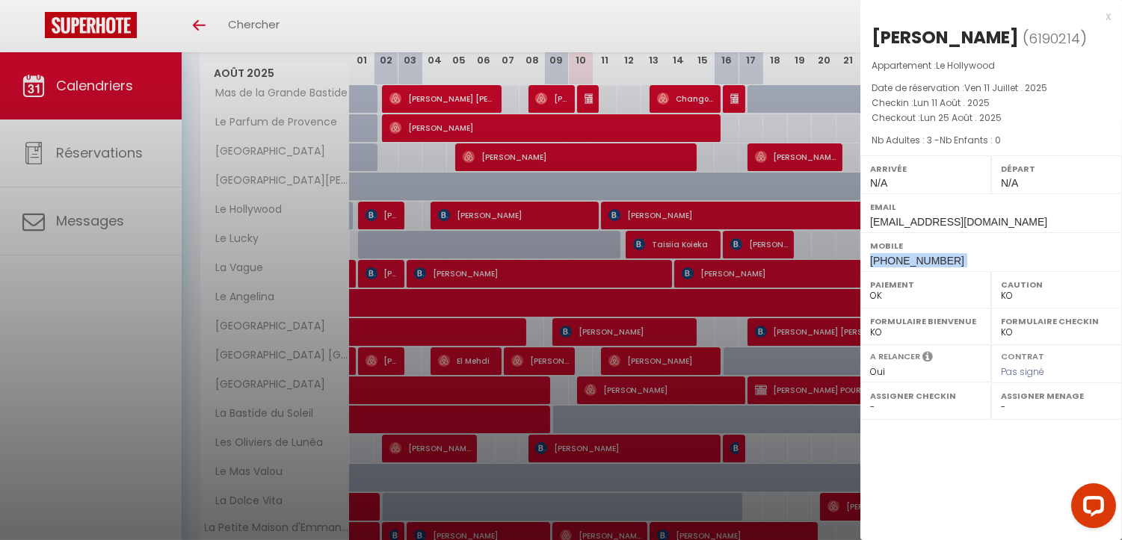
copy div "+393465835003"
click at [660, 239] on div at bounding box center [561, 270] width 1122 height 540
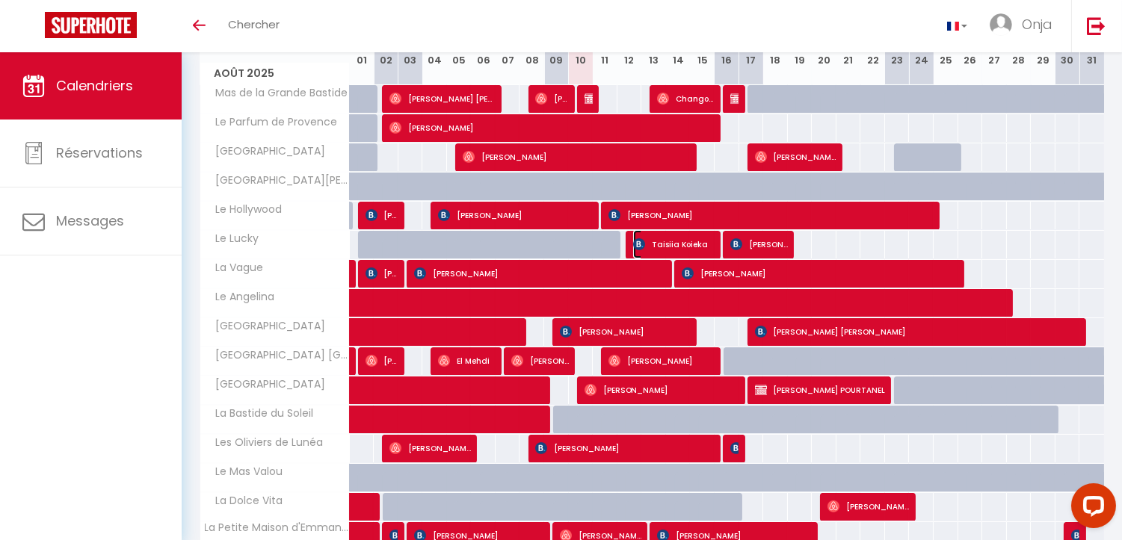
click at [660, 239] on span "Taisiia Koieka" at bounding box center [674, 244] width 82 height 28
select select "OK"
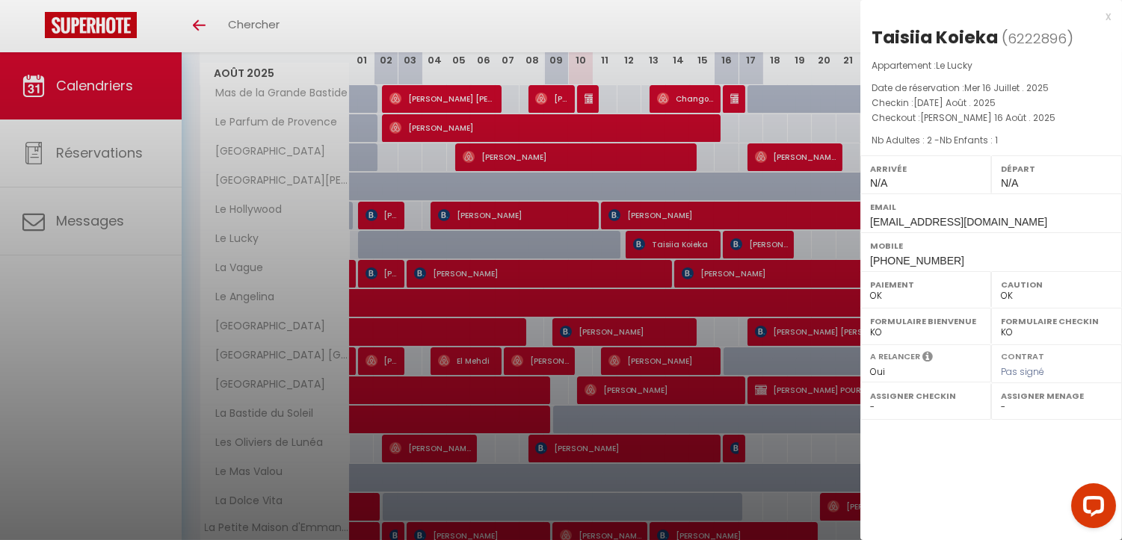
click at [921, 256] on span "+48721671142" at bounding box center [917, 261] width 94 height 12
copy div "+48721671142"
drag, startPoint x: 939, startPoint y: 61, endPoint x: 980, endPoint y: 60, distance: 41.1
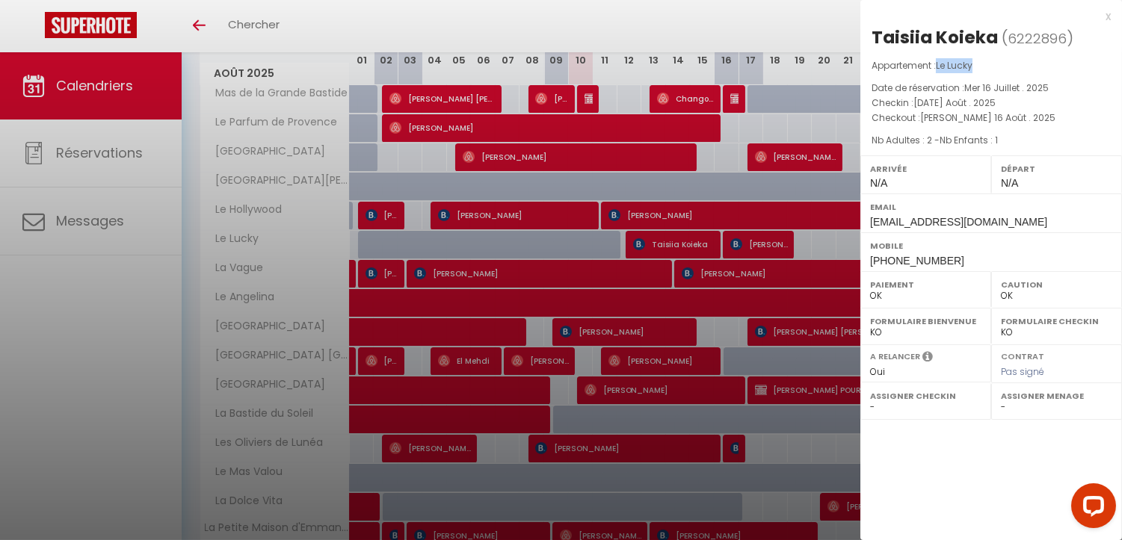
click at [980, 60] on p "Appartement : Le Lucky" at bounding box center [990, 65] width 239 height 15
copy span "Le Lucky"
click at [621, 356] on div at bounding box center [561, 270] width 1122 height 540
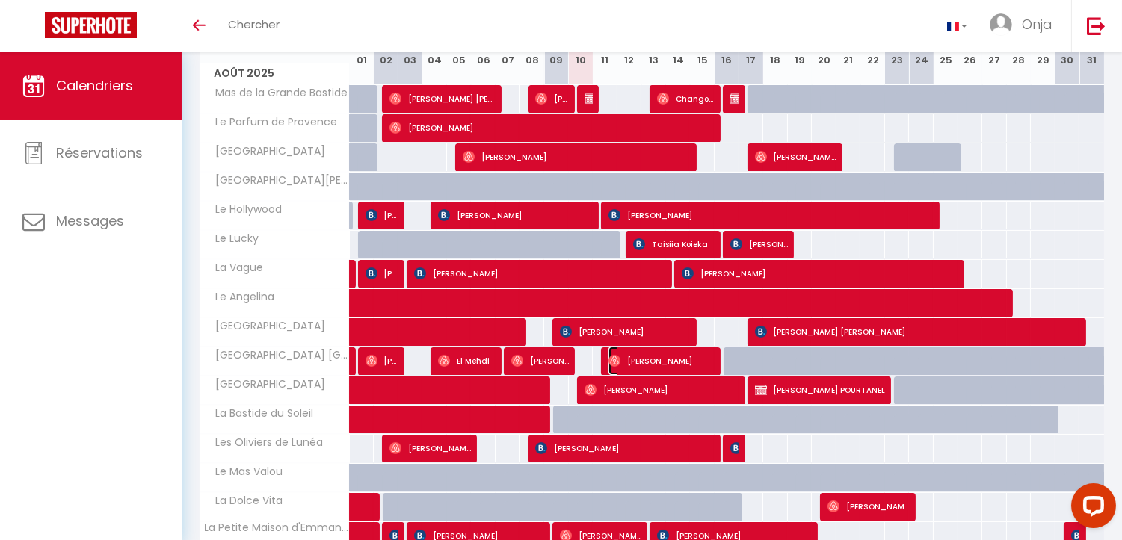
click at [621, 356] on span "Cinzia Panzeri" at bounding box center [661, 361] width 107 height 28
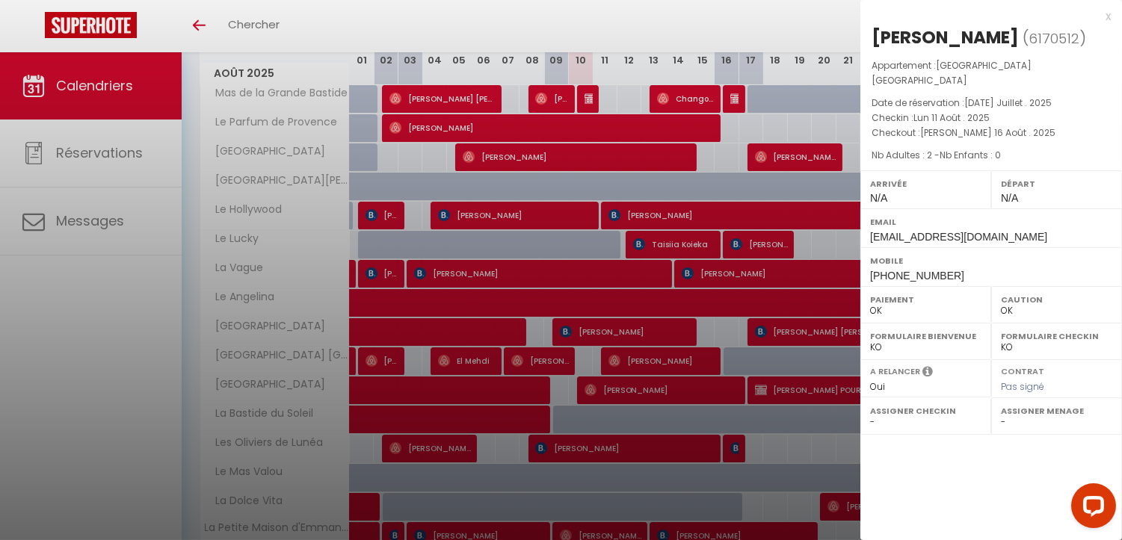
click at [912, 270] on span "+393470184590" at bounding box center [917, 276] width 94 height 12
copy div "+393470184590"
drag, startPoint x: 938, startPoint y: 61, endPoint x: 1016, endPoint y: 61, distance: 78.5
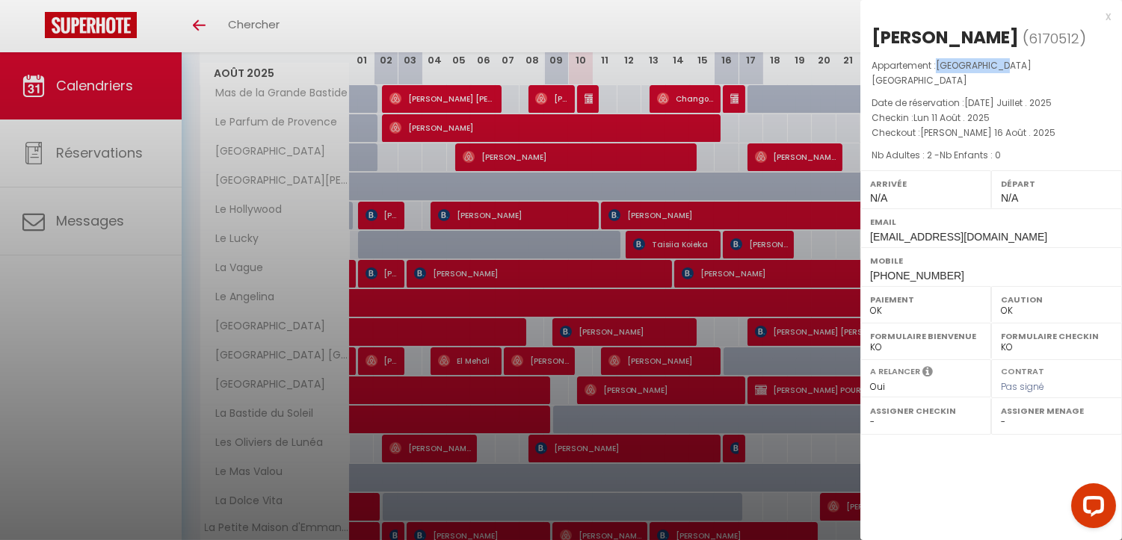
click at [1016, 61] on p "Appartement : London Cannes" at bounding box center [990, 73] width 239 height 30
copy span "London Cannes"
click at [611, 353] on div at bounding box center [561, 270] width 1122 height 540
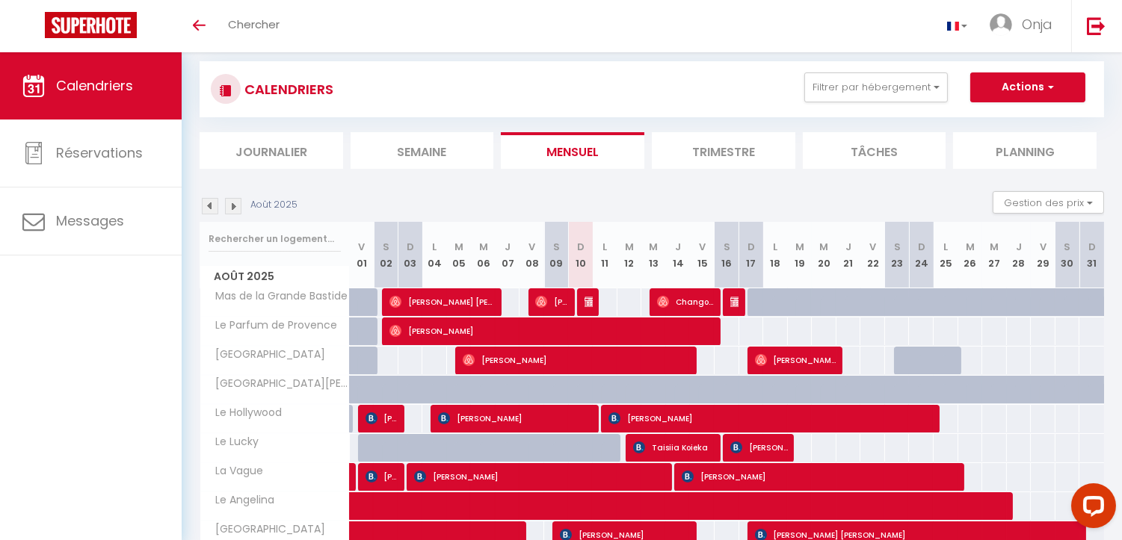
scroll to position [0, 0]
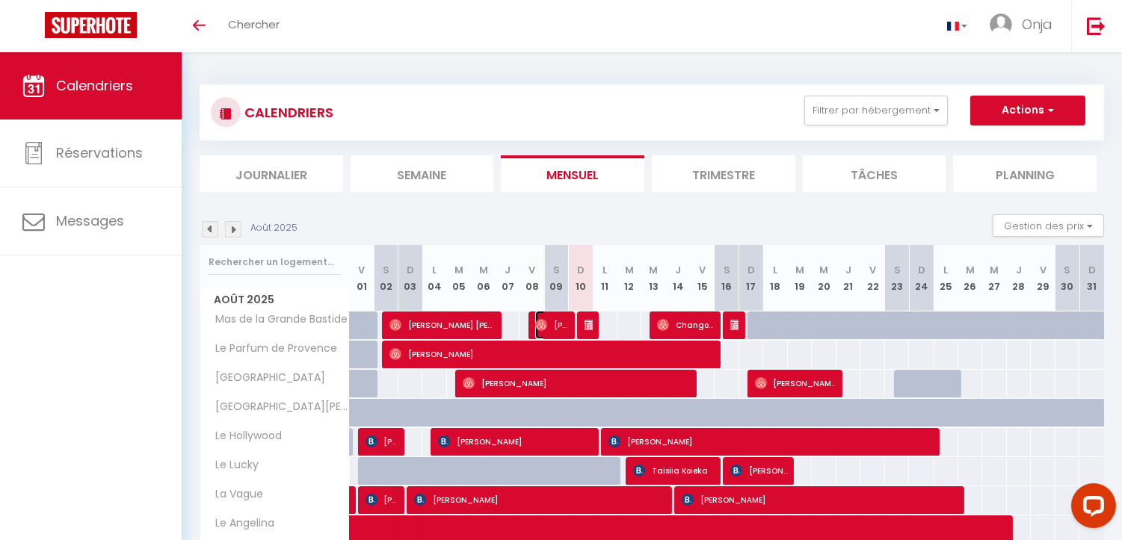
click at [546, 322] on img at bounding box center [541, 325] width 12 height 12
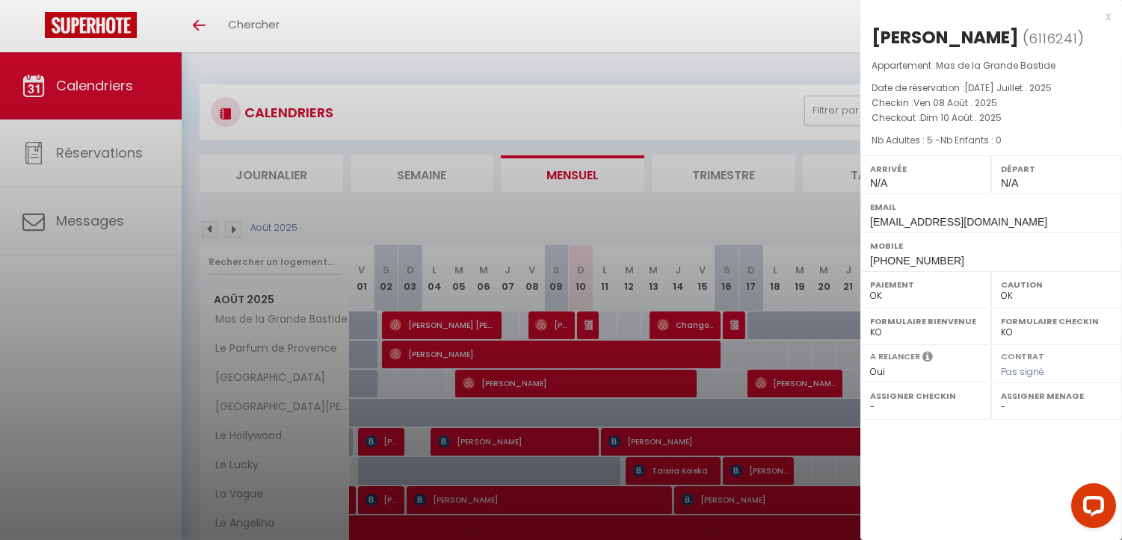
click at [903, 259] on span "+33686307848" at bounding box center [917, 261] width 94 height 12
click at [576, 327] on div at bounding box center [561, 270] width 1122 height 540
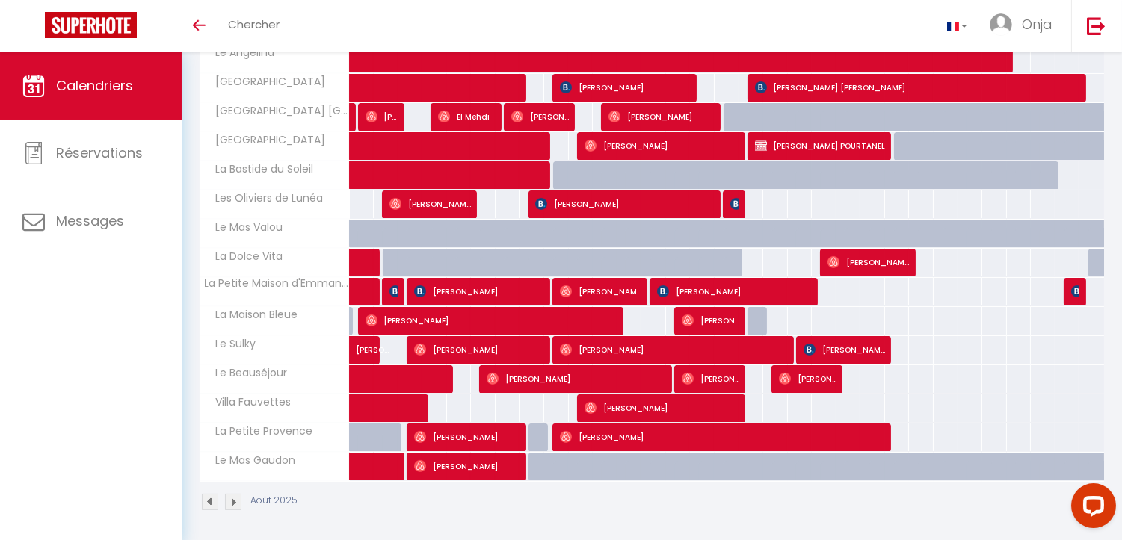
scroll to position [475, 0]
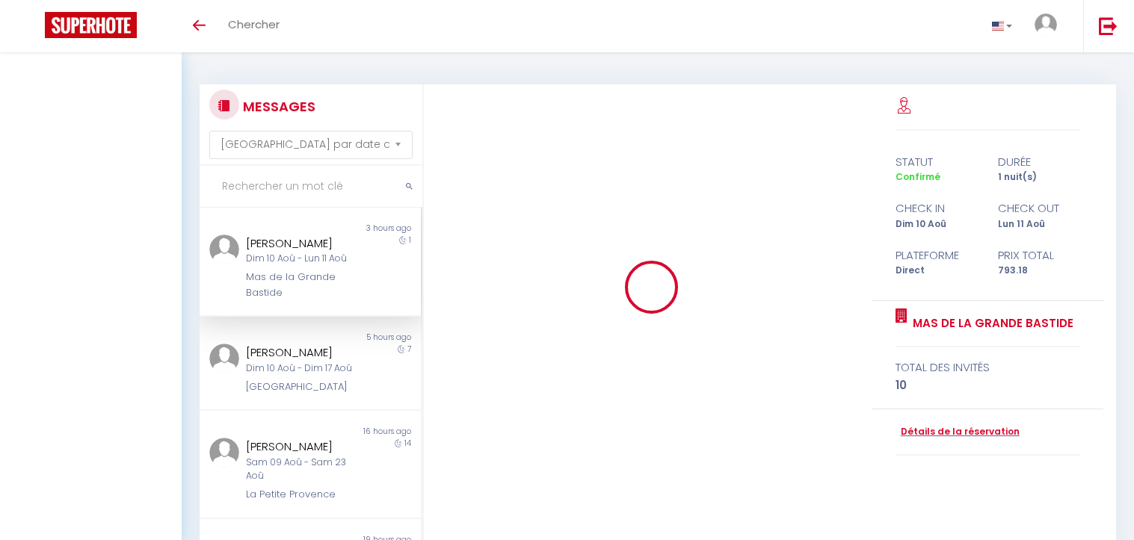
select select "message"
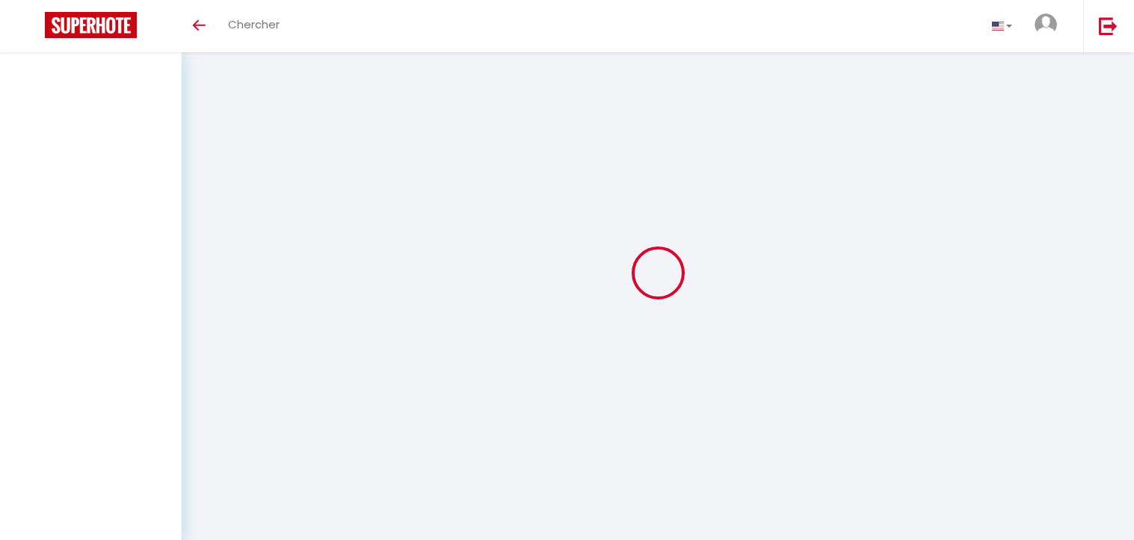
select select "message"
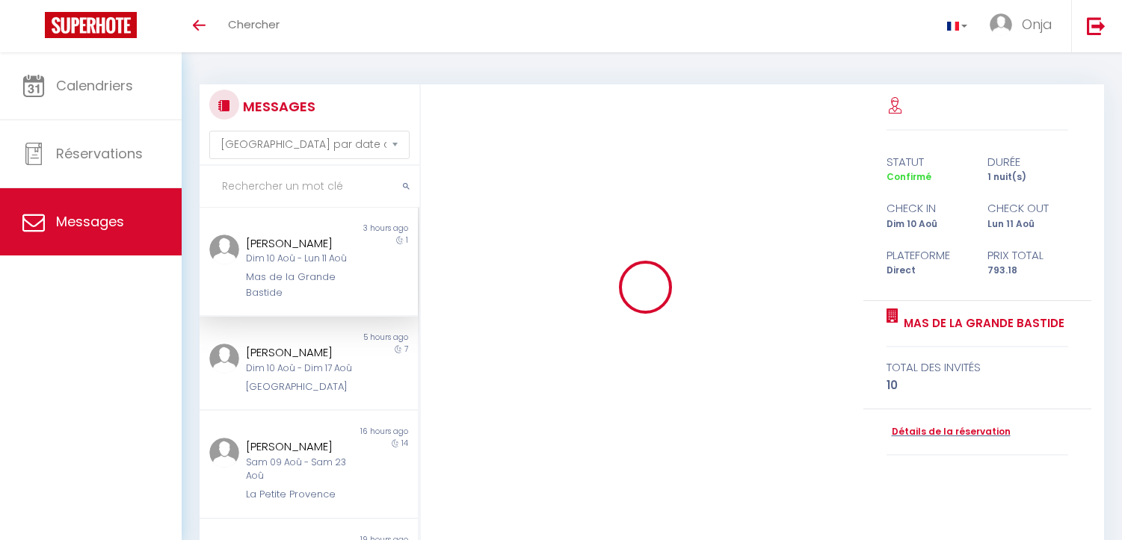
select select "message"
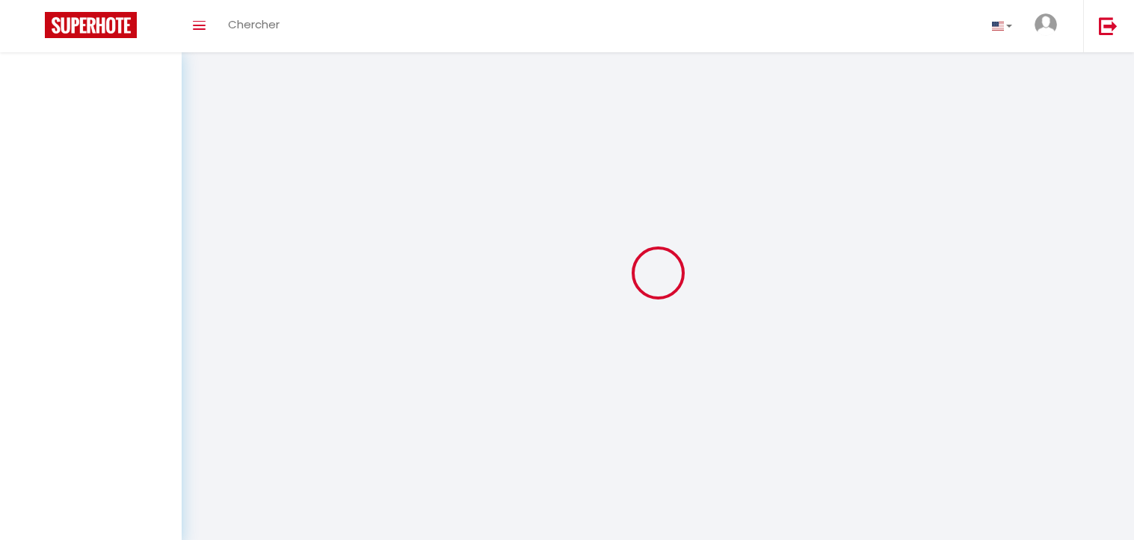
select select "message"
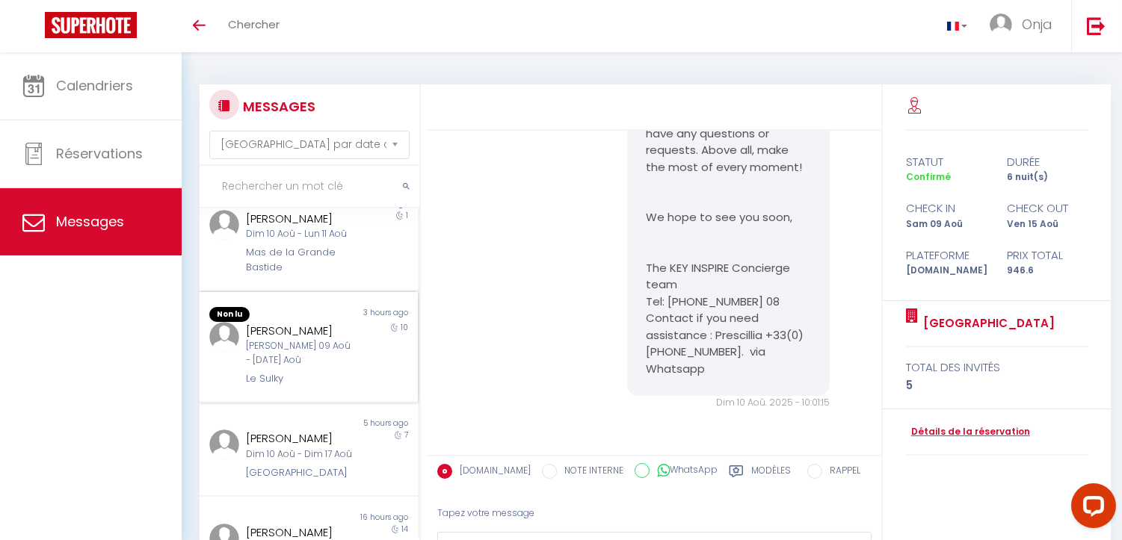
scroll to position [166, 0]
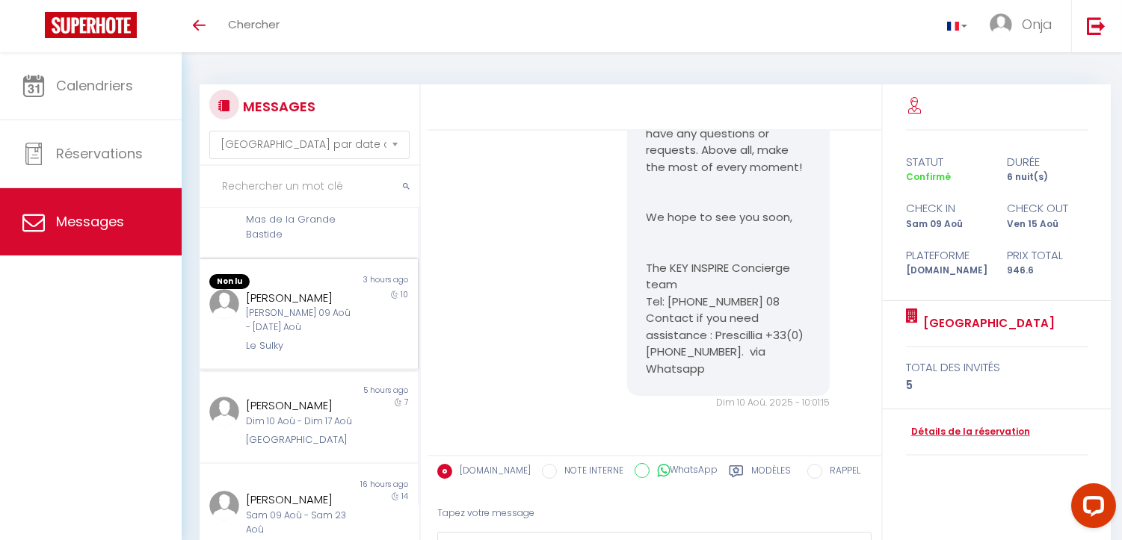
click at [293, 325] on div "Sam 09 Aoû - [DATE] Aoû" at bounding box center [300, 320] width 108 height 28
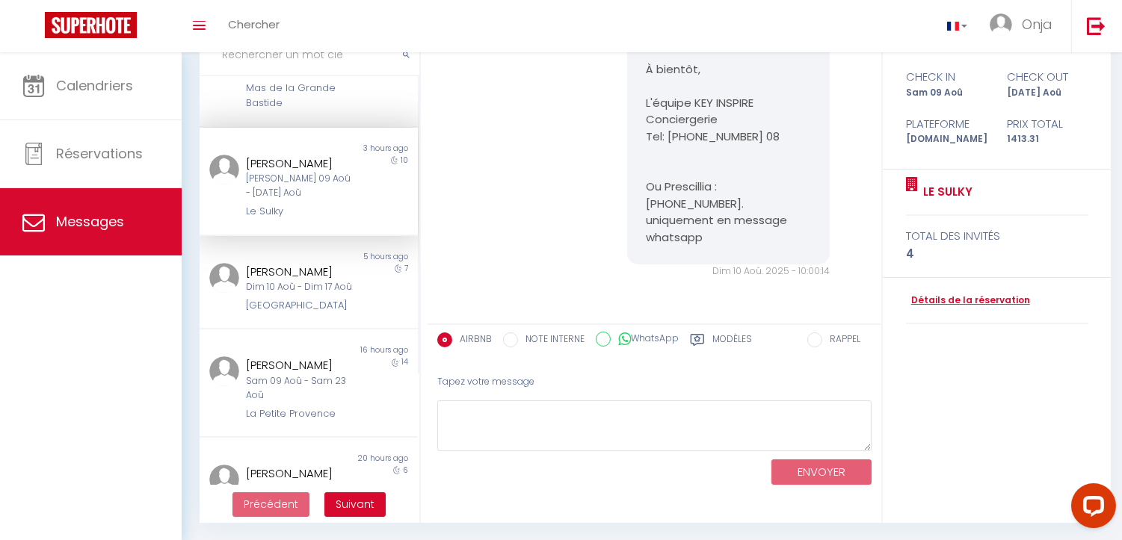
scroll to position [9739, 0]
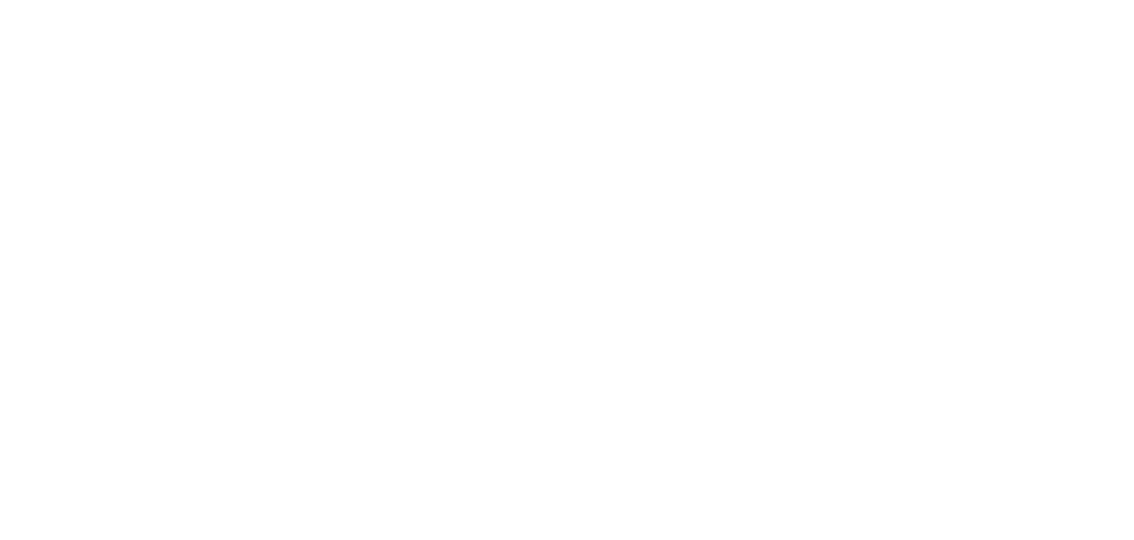
select select "message"
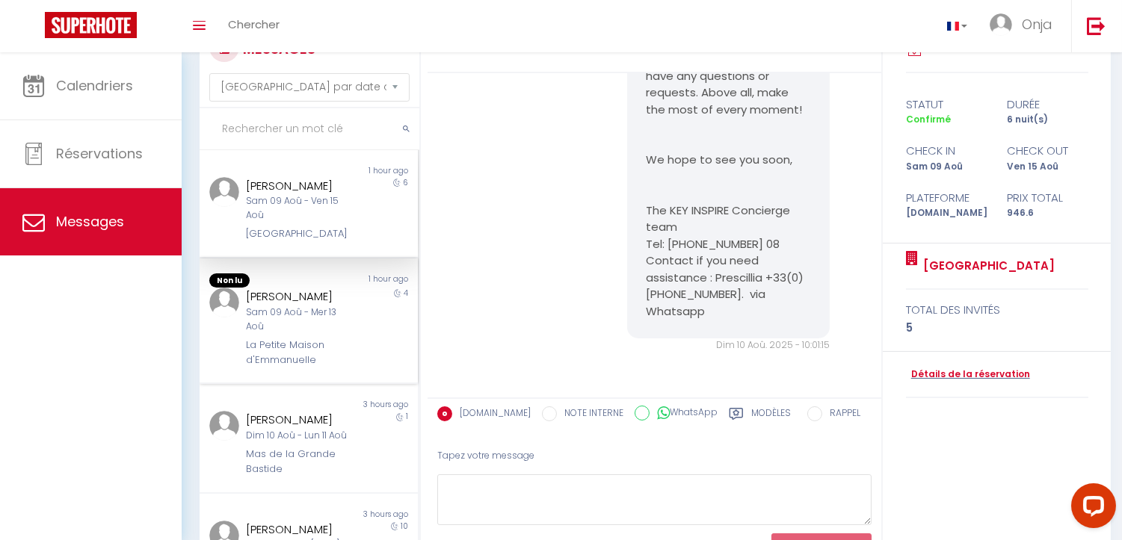
scroll to position [49, 0]
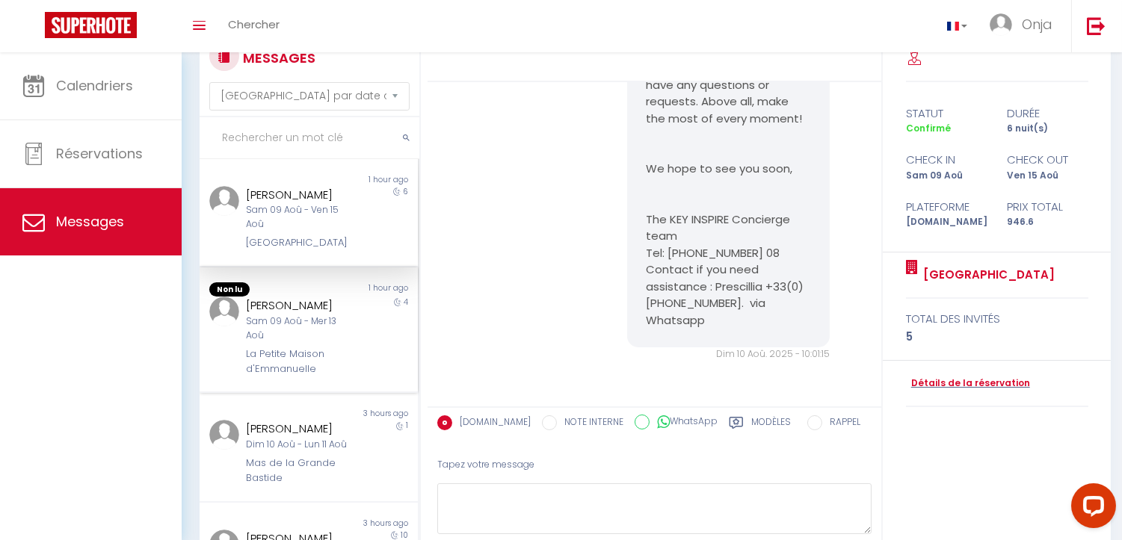
click at [296, 324] on div "Sam 09 Aoû - Mer 13 Aoû" at bounding box center [300, 329] width 108 height 28
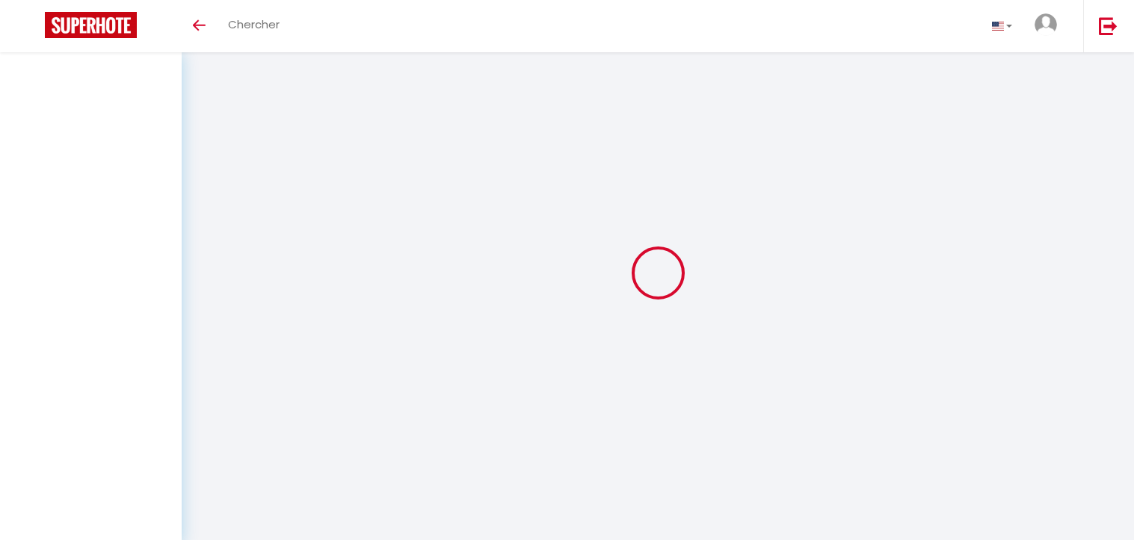
select select "message"
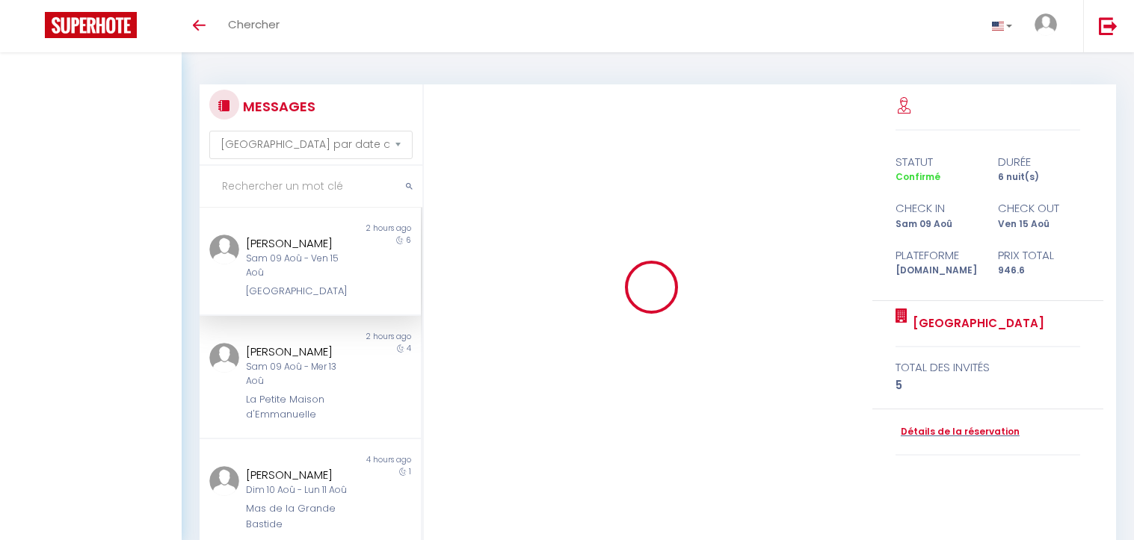
select select "message"
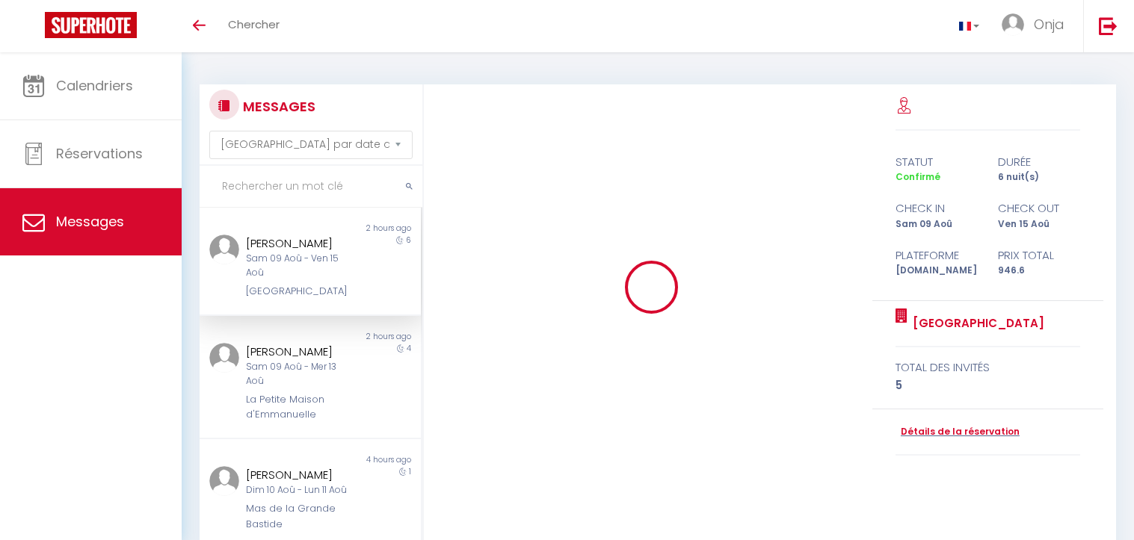
select select "message"
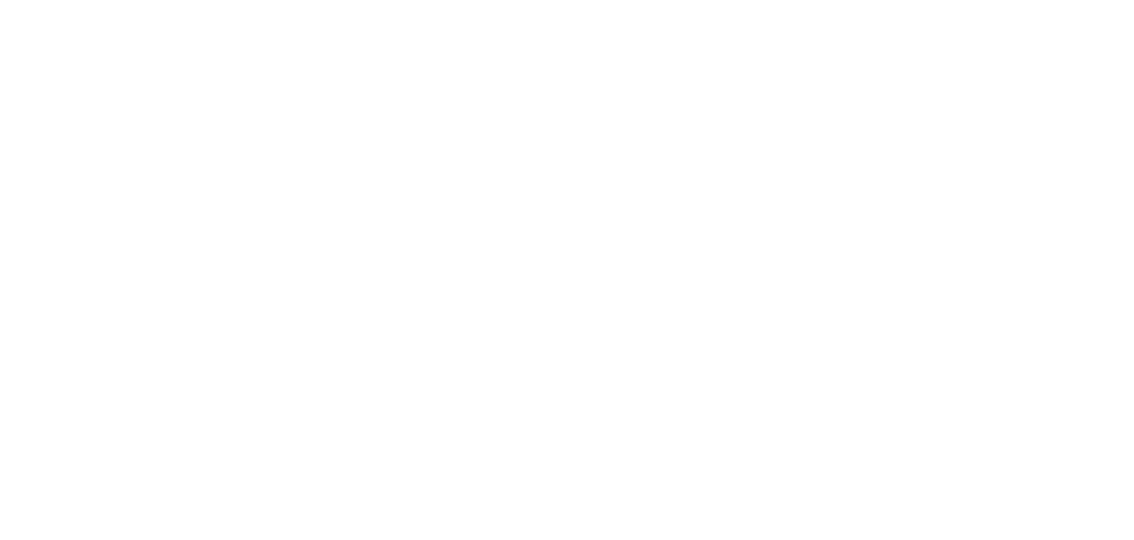
select select "message"
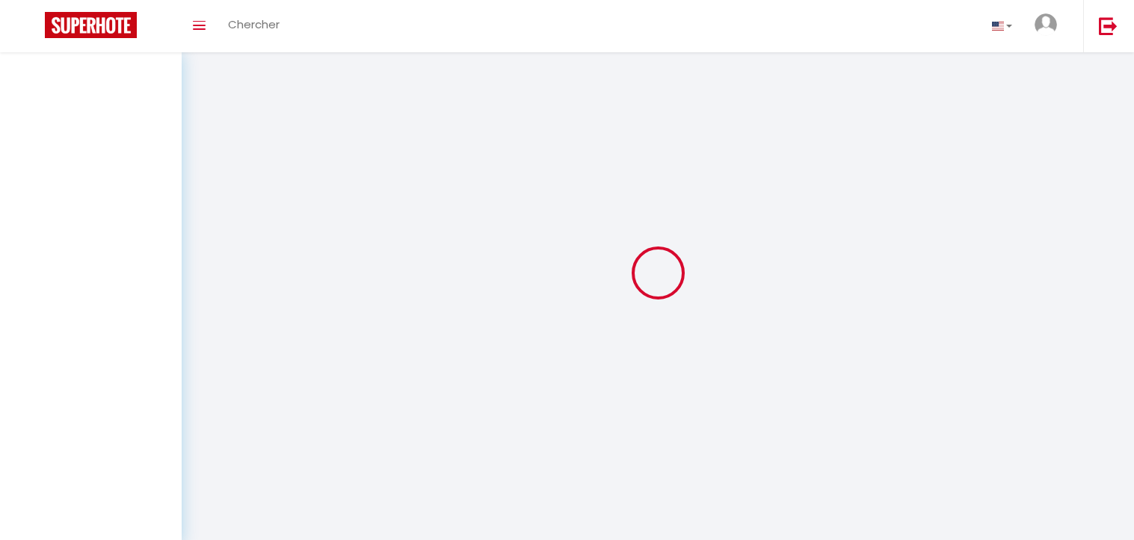
select select "message"
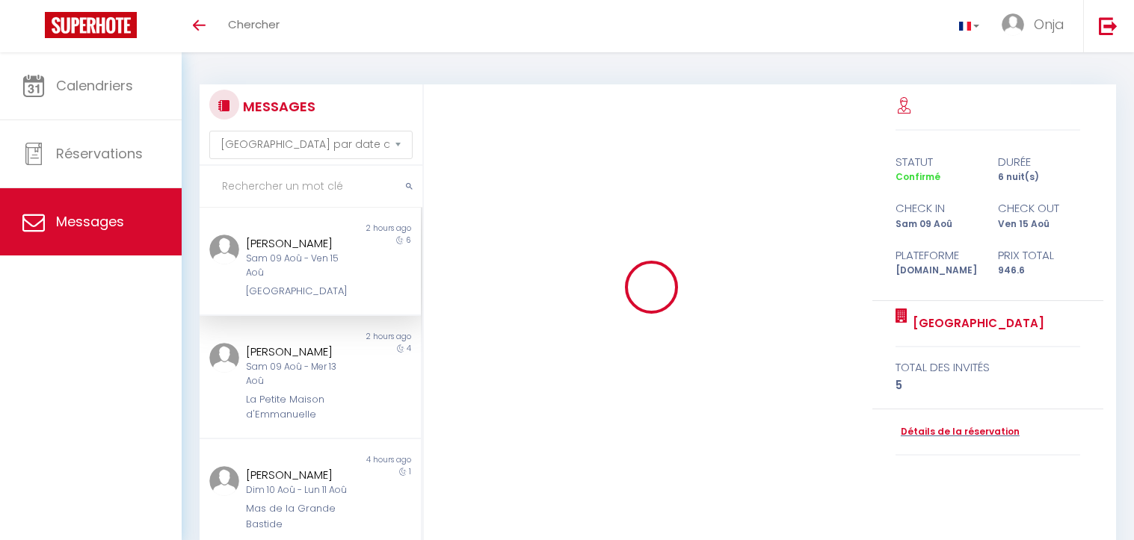
select select "message"
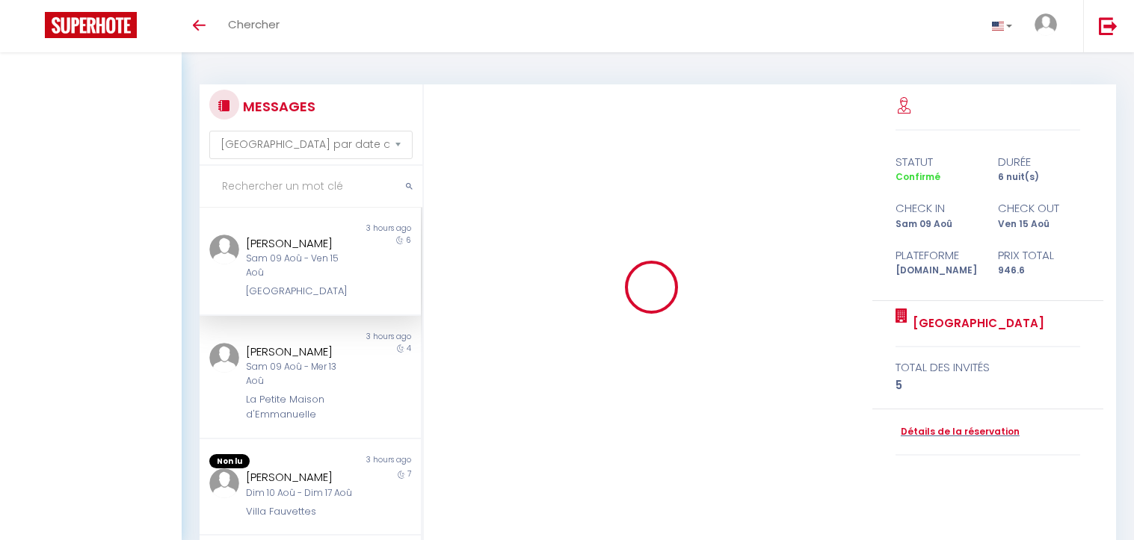
select select "message"
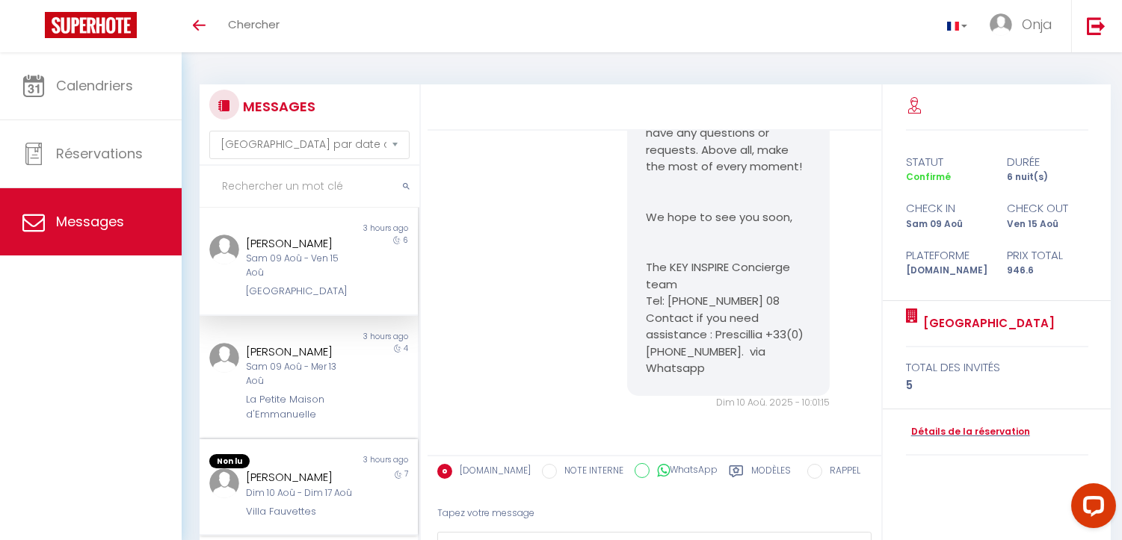
drag, startPoint x: 281, startPoint y: 482, endPoint x: 289, endPoint y: 536, distance: 54.4
click at [281, 483] on div "[PERSON_NAME] 10 Aoû - Dim 17 Aoû Villa Fauvettes" at bounding box center [299, 494] width 127 height 51
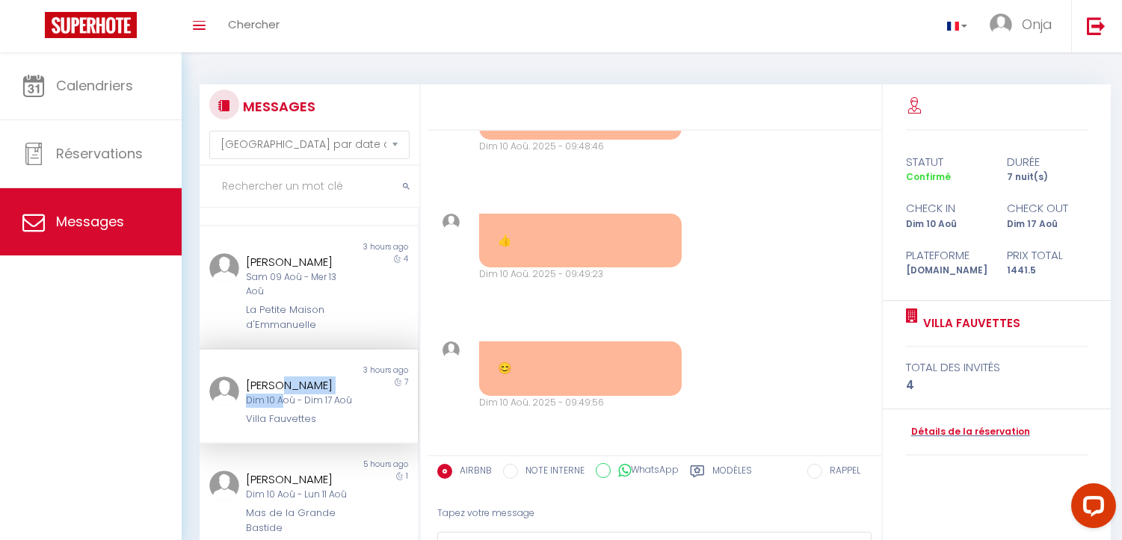
scroll to position [249, 0]
